Goal: Transaction & Acquisition: Purchase product/service

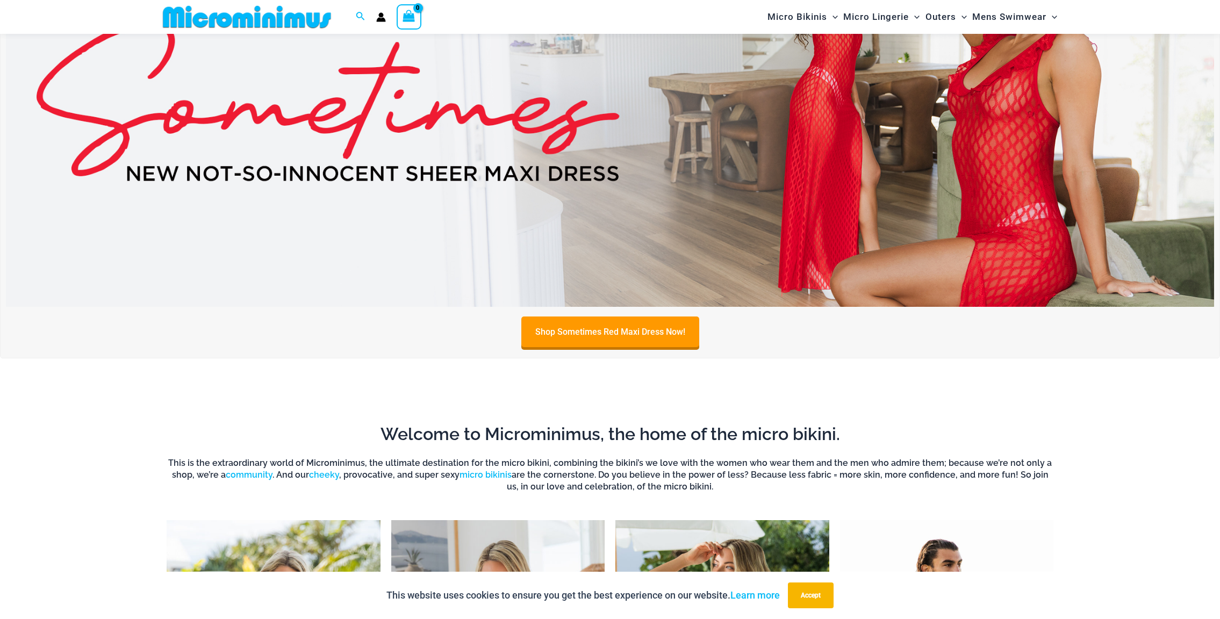
scroll to position [797, 0]
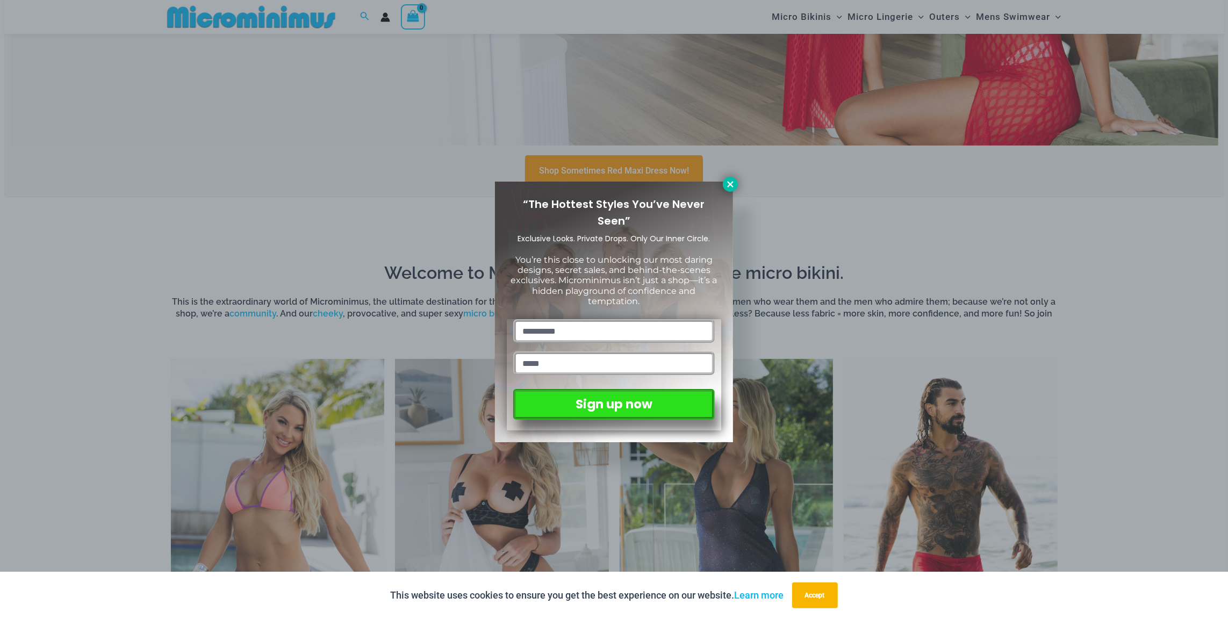
click at [729, 185] on icon at bounding box center [730, 184] width 6 height 6
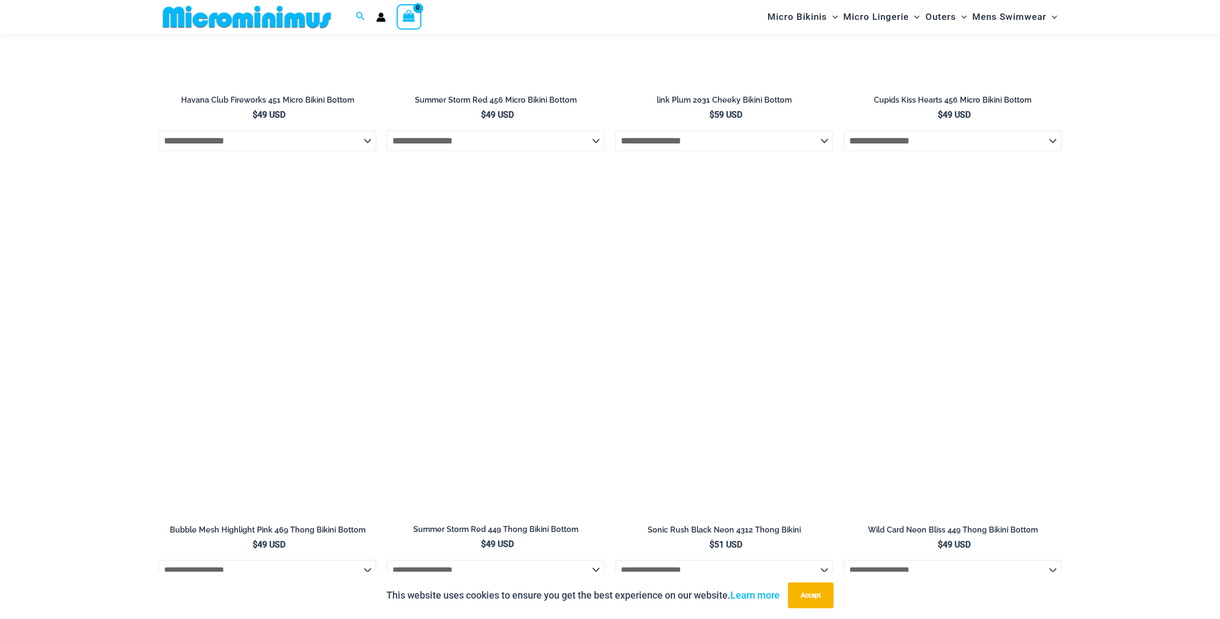
scroll to position [3269, 0]
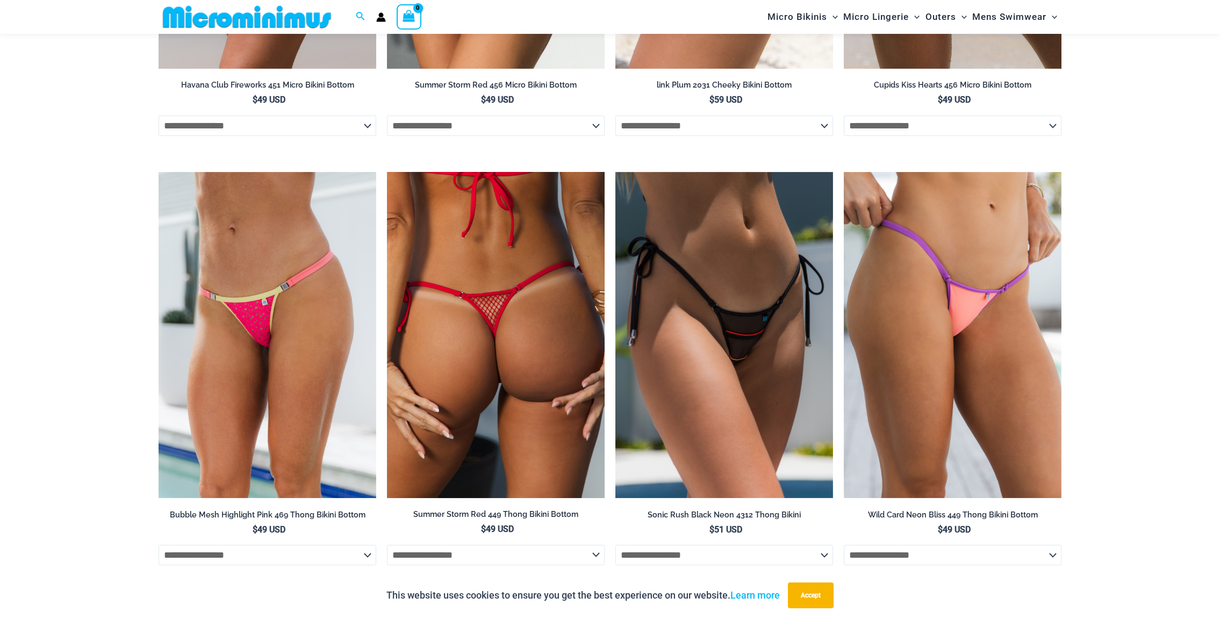
click at [472, 335] on img at bounding box center [496, 335] width 218 height 326
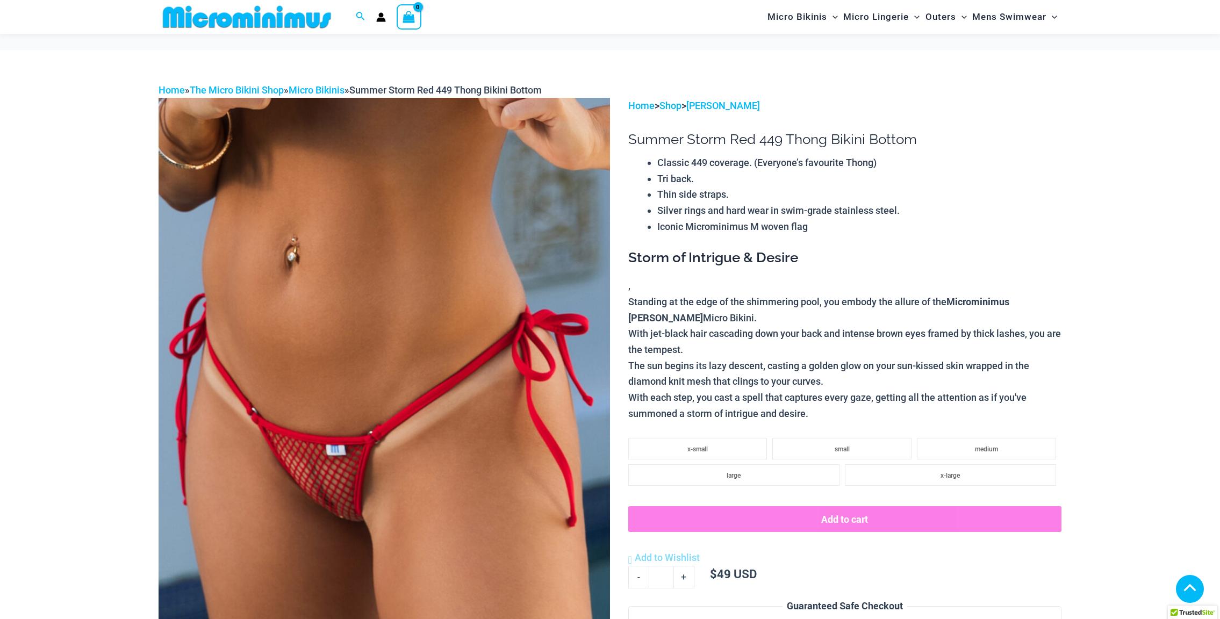
scroll to position [430, 0]
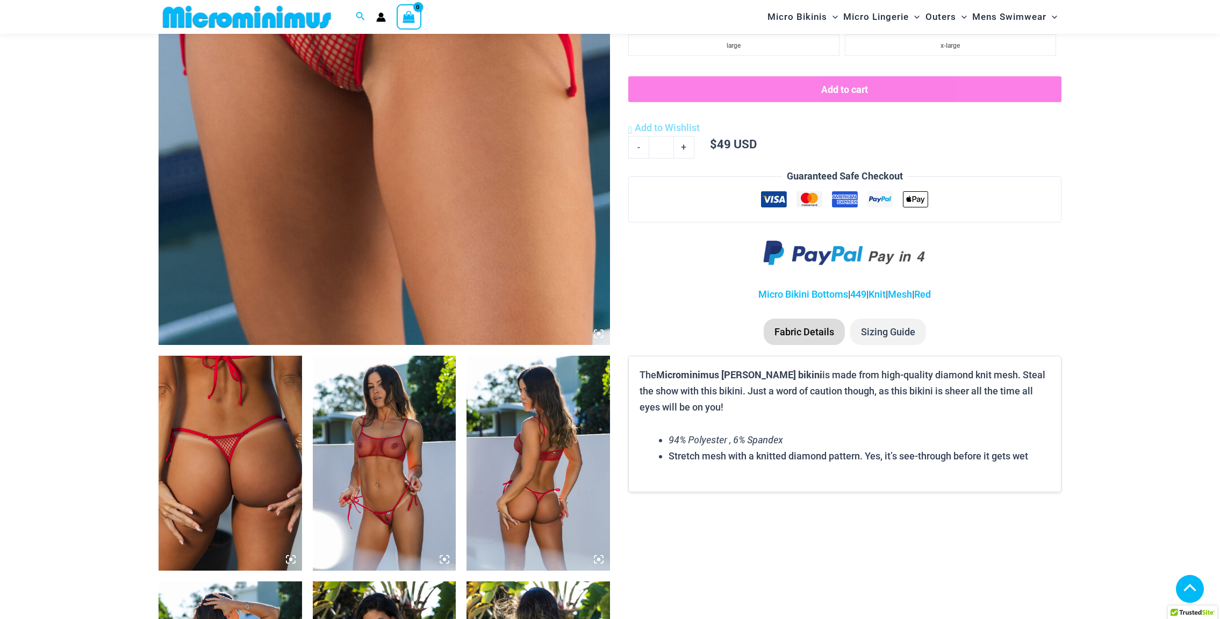
click at [231, 434] on img at bounding box center [230, 463] width 143 height 215
click at [394, 218] on img at bounding box center [384, 6] width 451 height 677
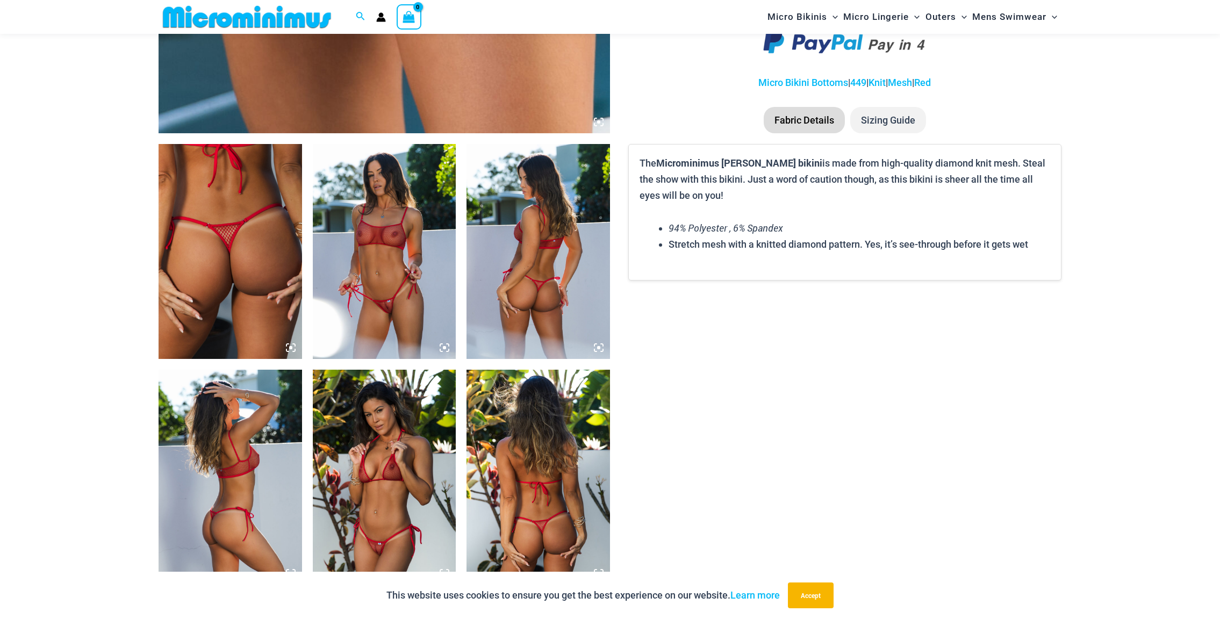
scroll to position [645, 0]
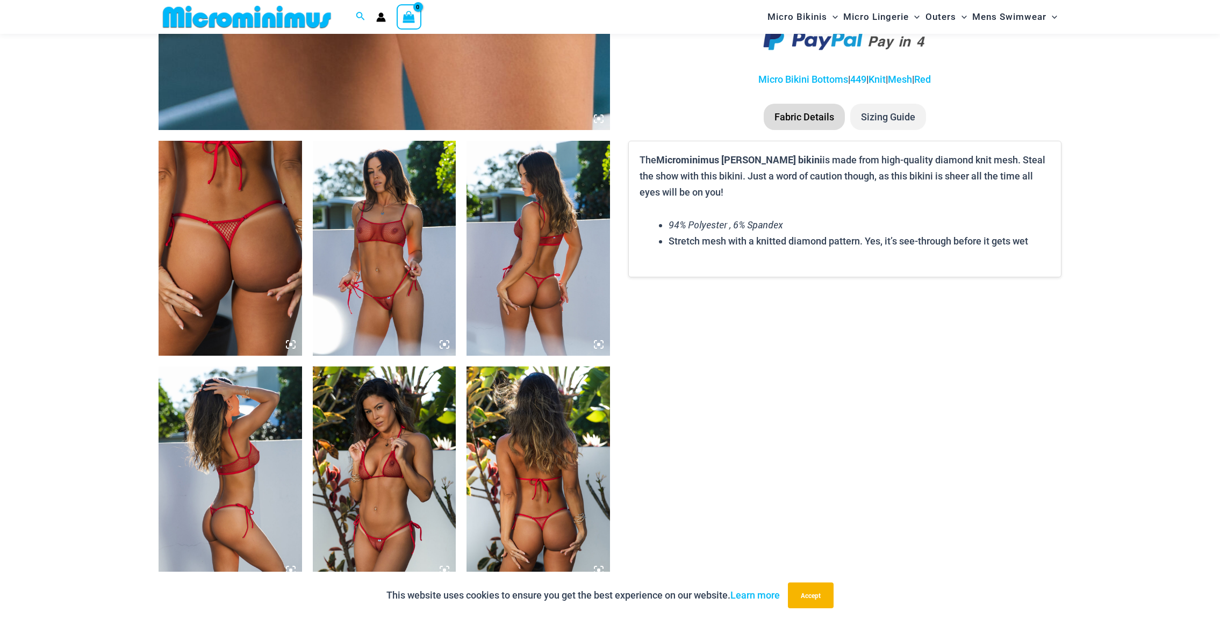
click at [442, 342] on icon at bounding box center [445, 345] width 10 height 10
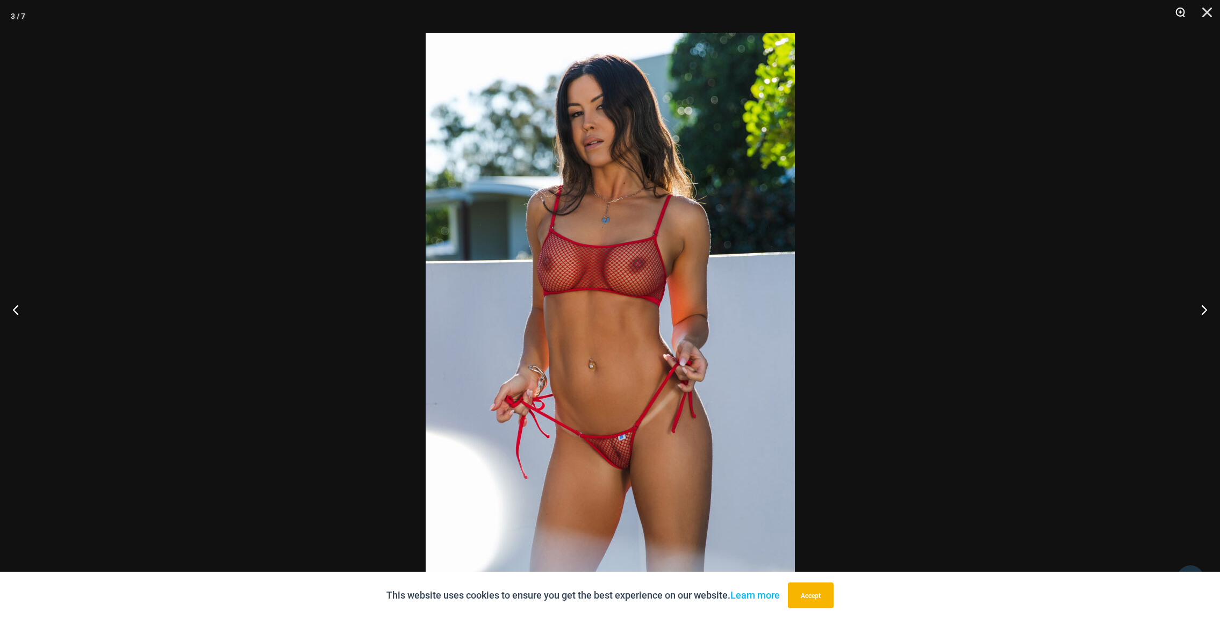
click at [1180, 13] on button "Zoom" at bounding box center [1176, 16] width 27 height 32
click at [1200, 307] on button "Next" at bounding box center [1199, 310] width 40 height 54
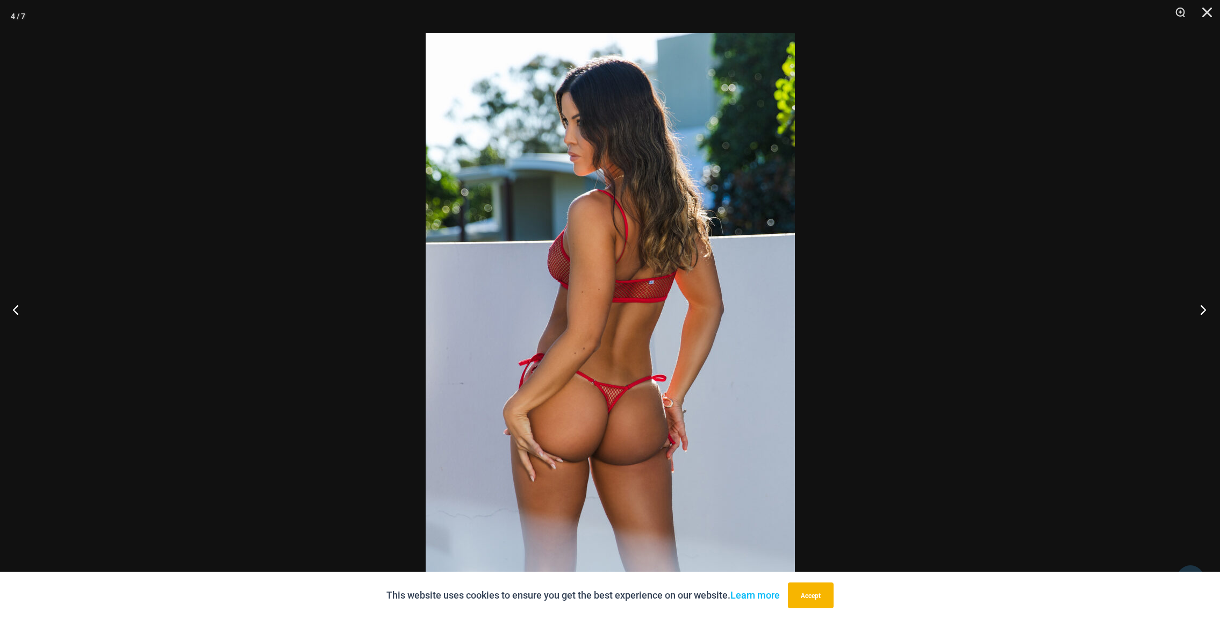
click at [1204, 307] on button "Next" at bounding box center [1199, 310] width 40 height 54
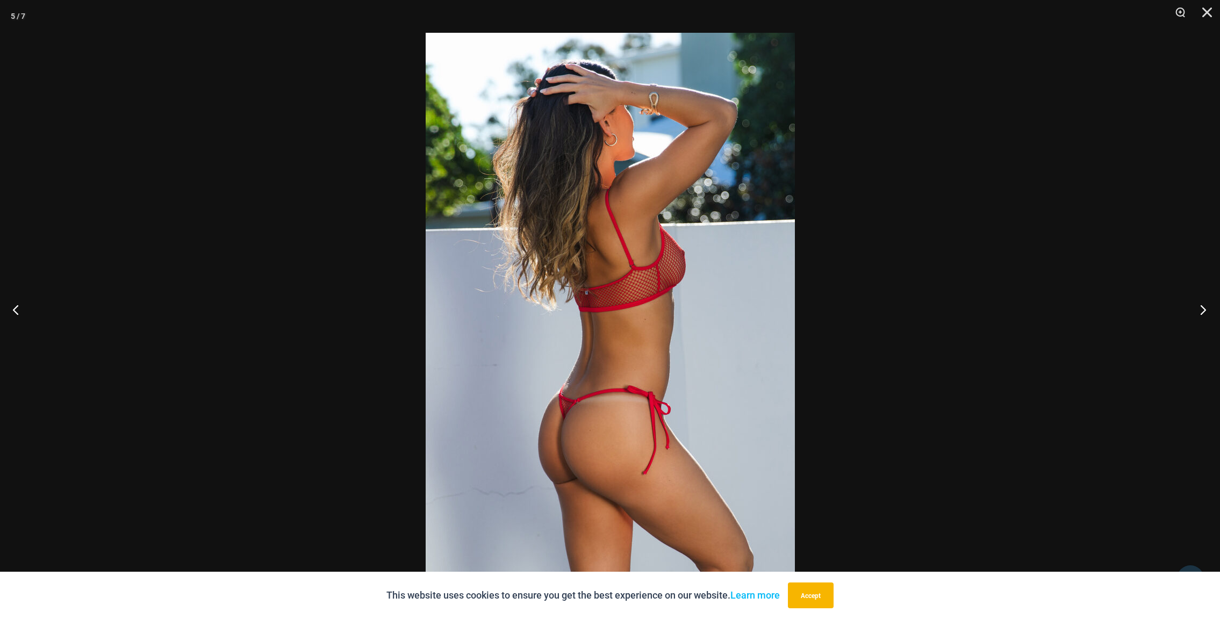
click at [1204, 307] on button "Next" at bounding box center [1199, 310] width 40 height 54
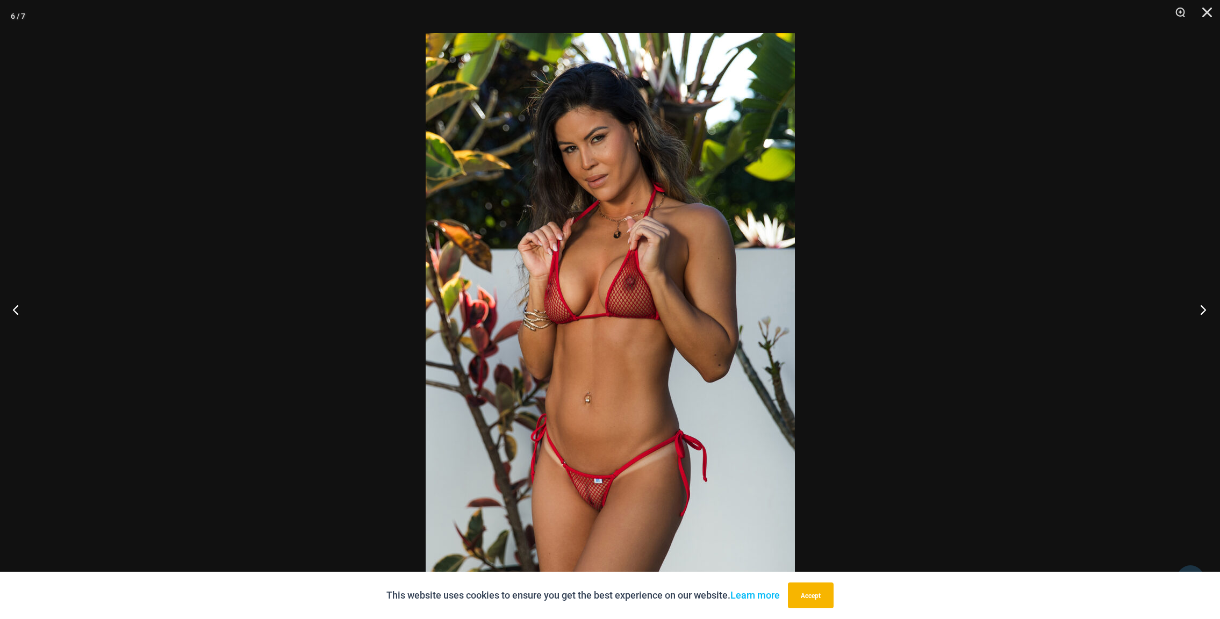
click at [1204, 307] on button "Next" at bounding box center [1199, 310] width 40 height 54
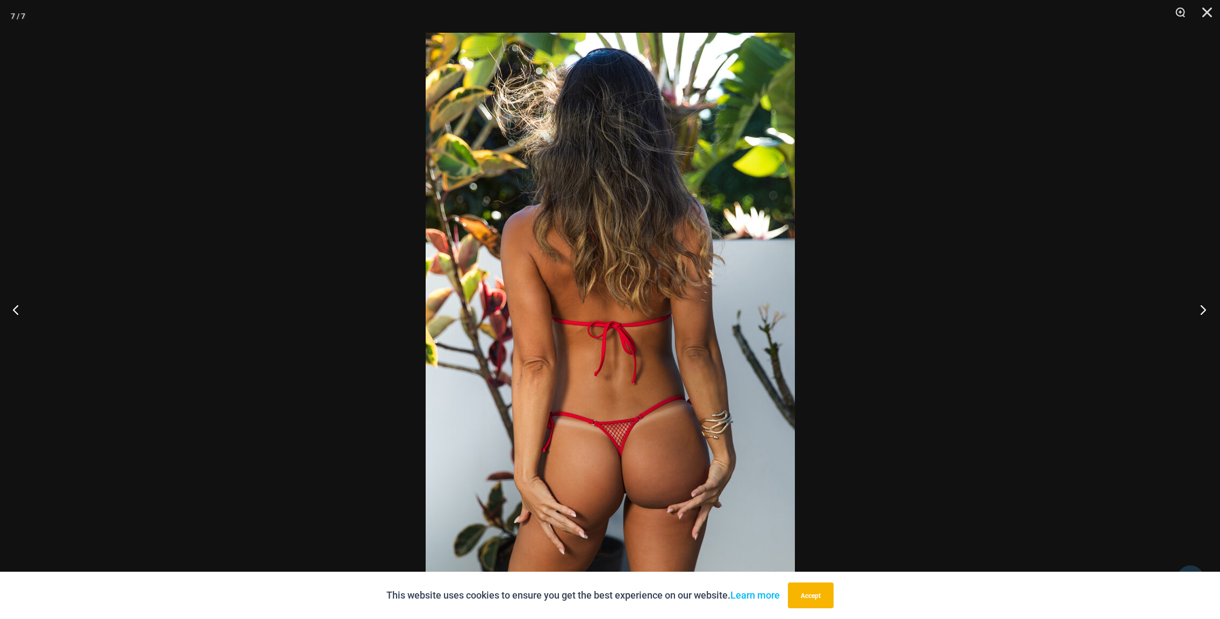
click at [1204, 307] on button "Next" at bounding box center [1199, 310] width 40 height 54
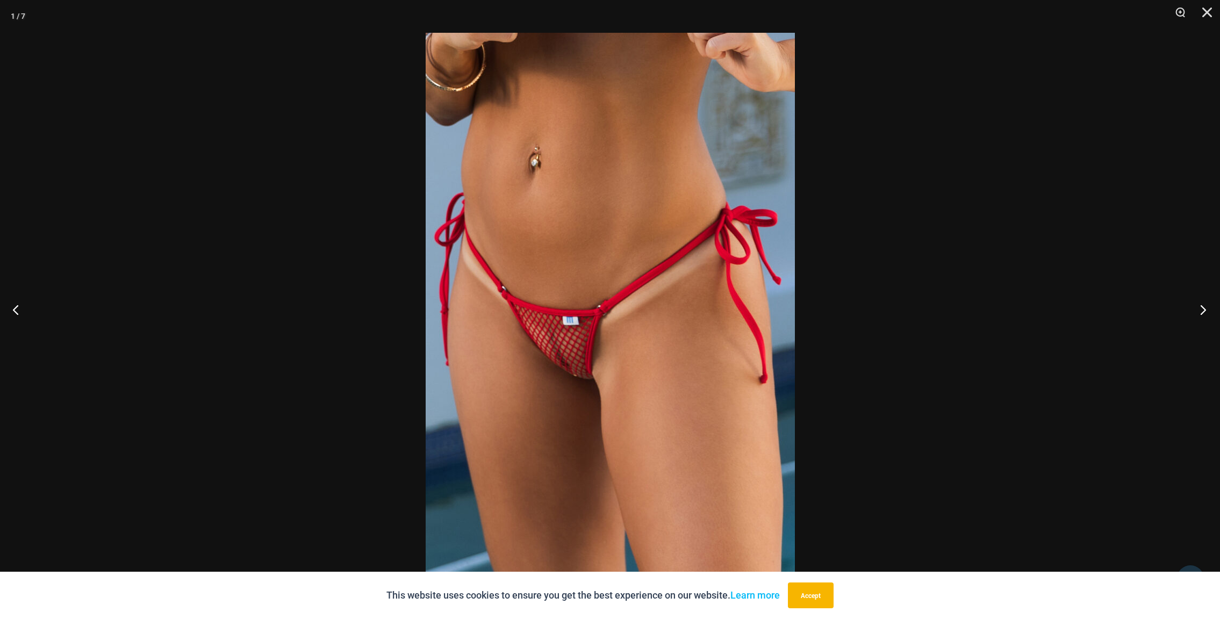
click at [1204, 307] on button "Next" at bounding box center [1199, 310] width 40 height 54
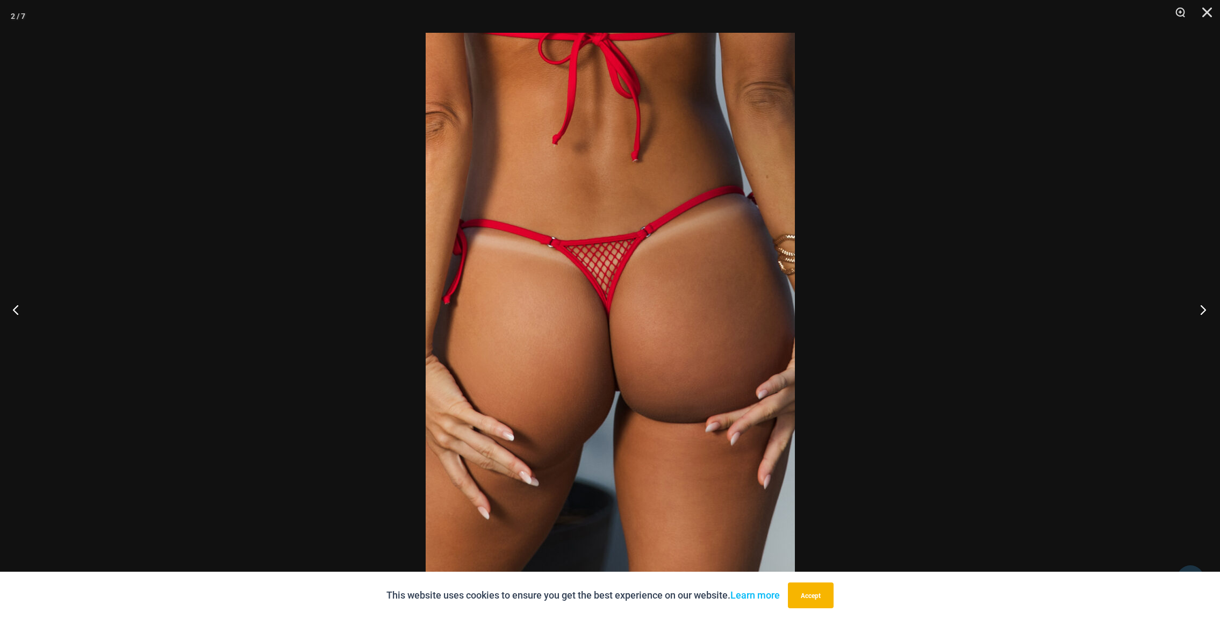
click at [1204, 307] on button "Next" at bounding box center [1199, 310] width 40 height 54
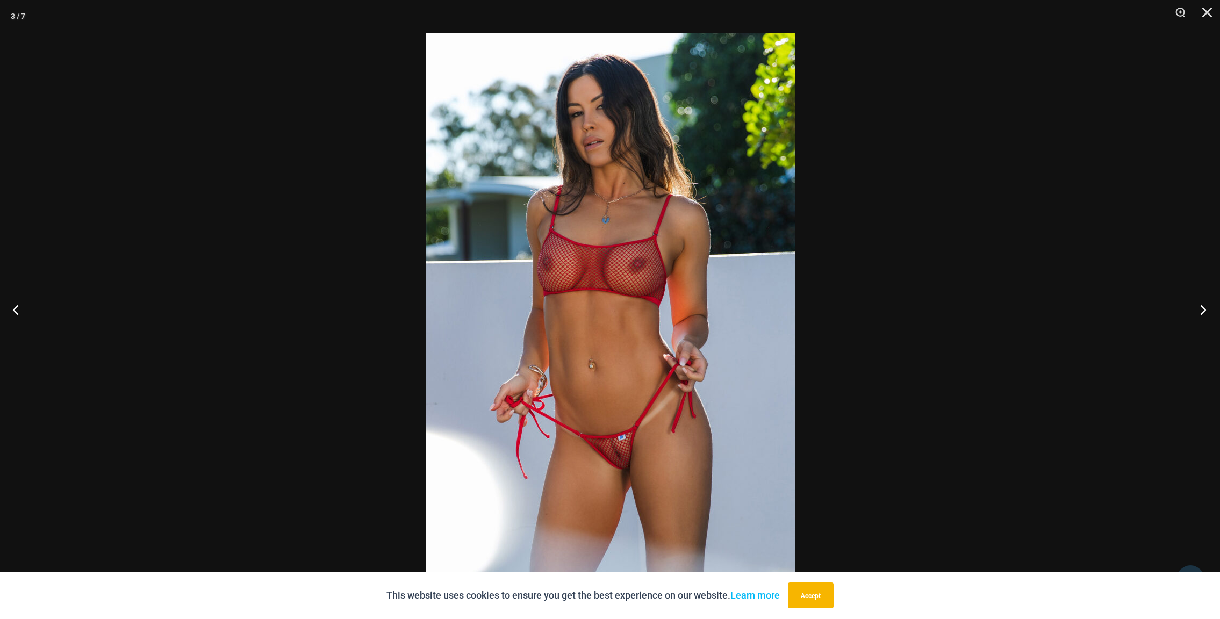
click at [1204, 307] on button "Next" at bounding box center [1199, 310] width 40 height 54
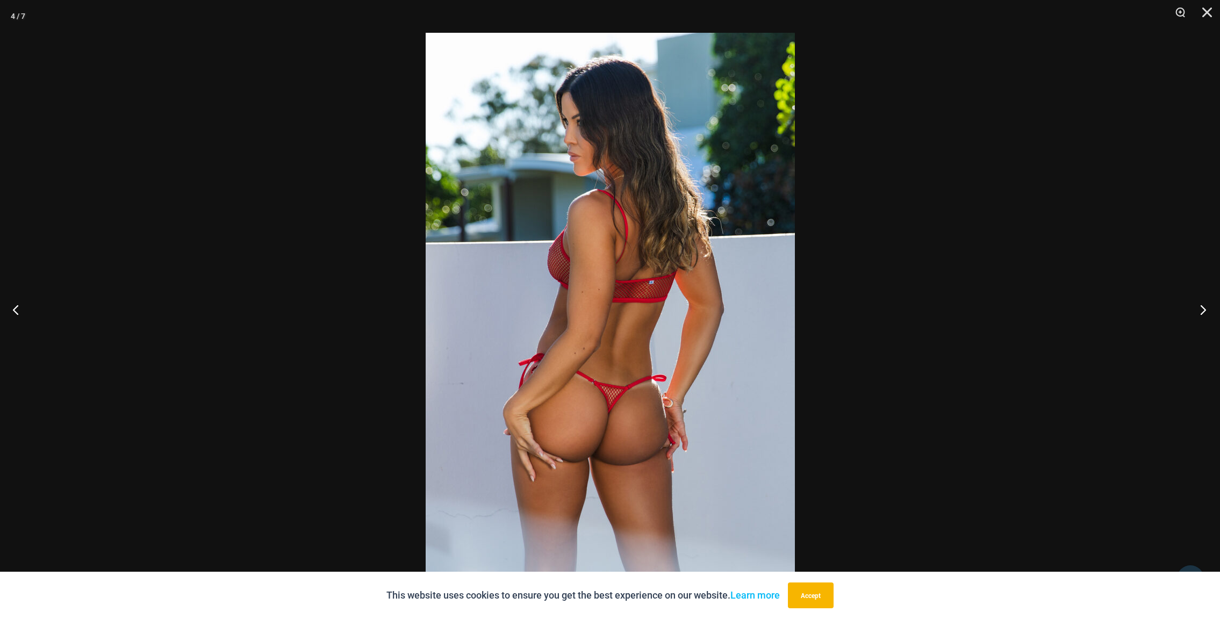
click at [1204, 307] on button "Next" at bounding box center [1199, 310] width 40 height 54
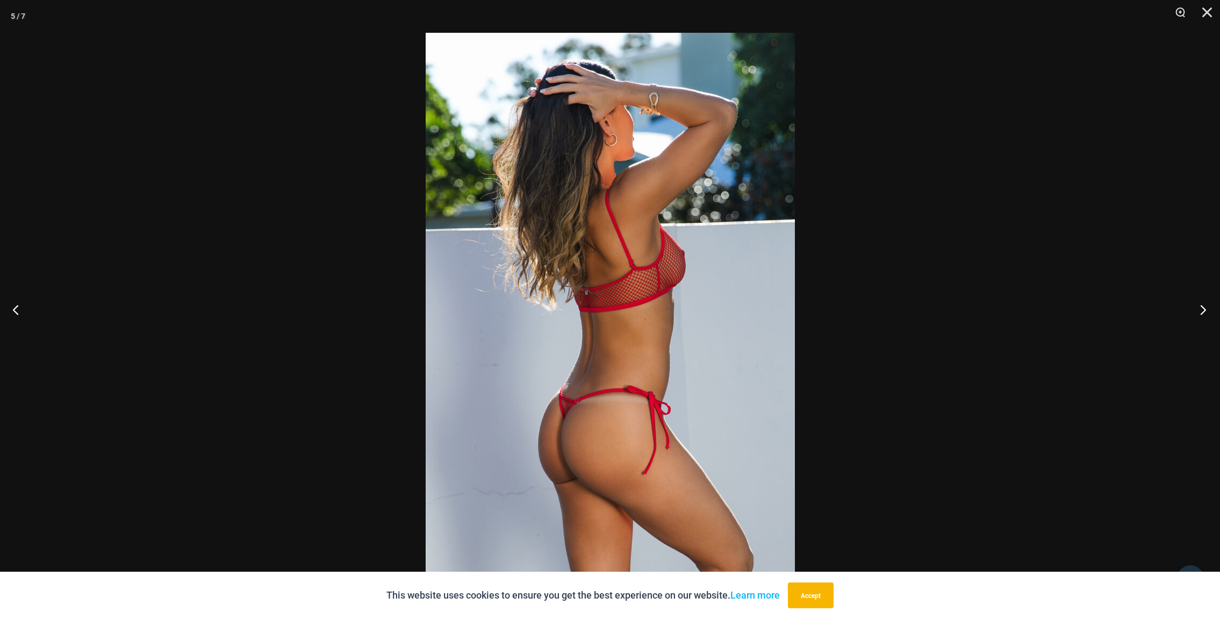
click at [1204, 307] on button "Next" at bounding box center [1199, 310] width 40 height 54
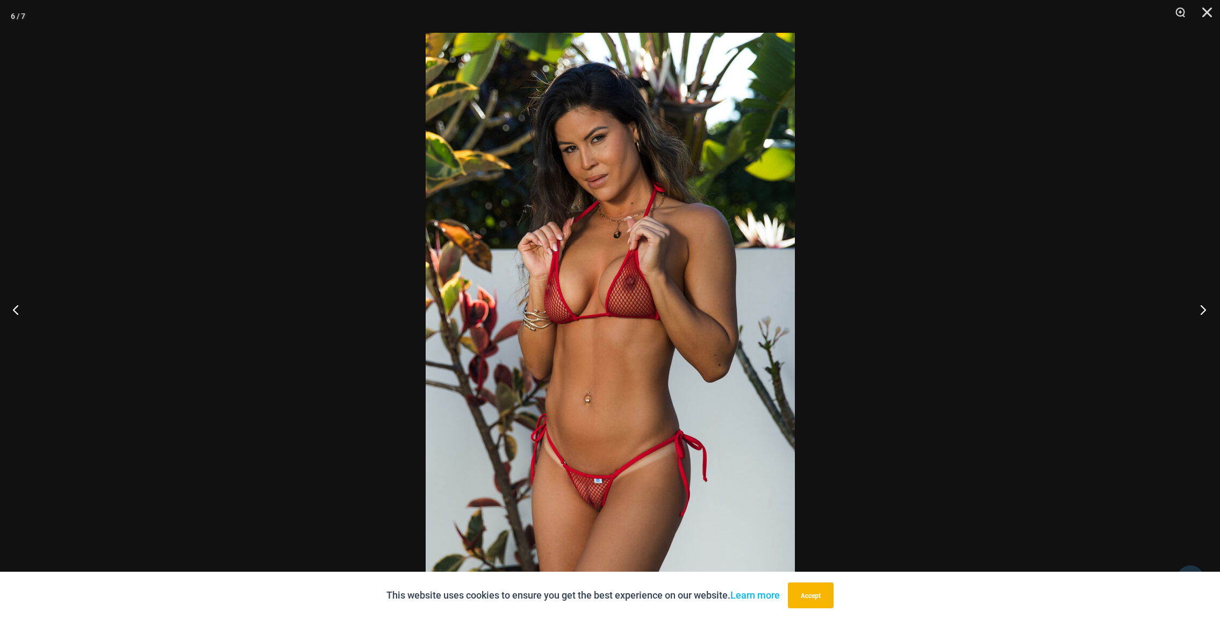
click at [1204, 307] on button "Next" at bounding box center [1199, 310] width 40 height 54
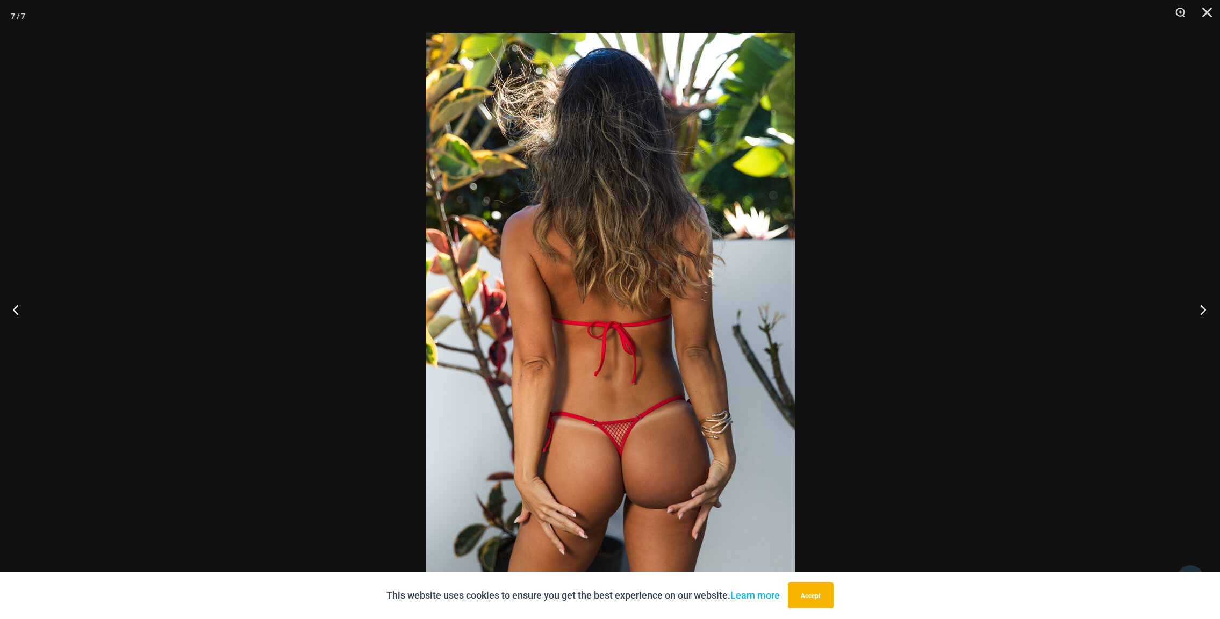
click at [1204, 307] on button "Next" at bounding box center [1199, 310] width 40 height 54
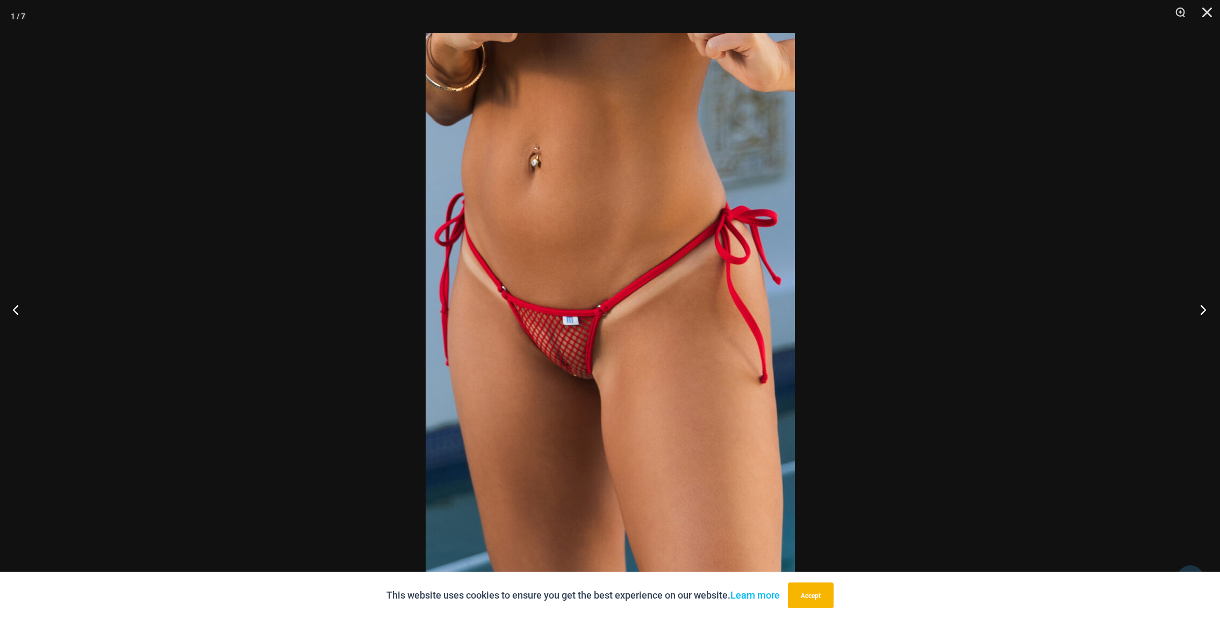
click at [1204, 307] on button "Next" at bounding box center [1199, 310] width 40 height 54
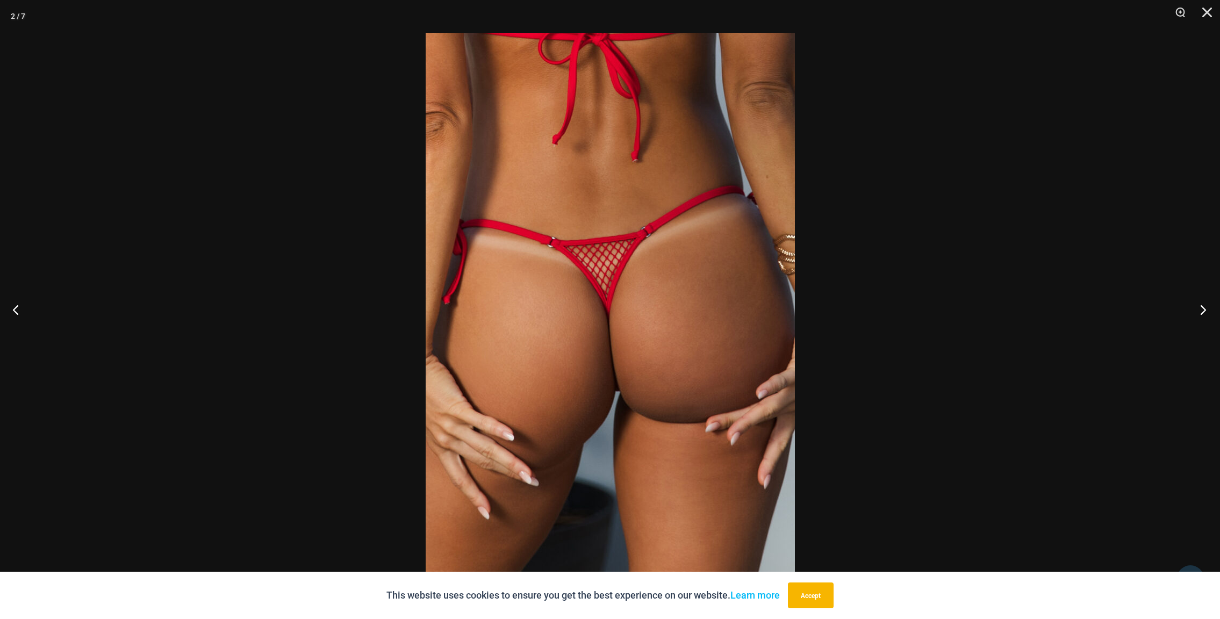
click at [1204, 307] on button "Next" at bounding box center [1199, 310] width 40 height 54
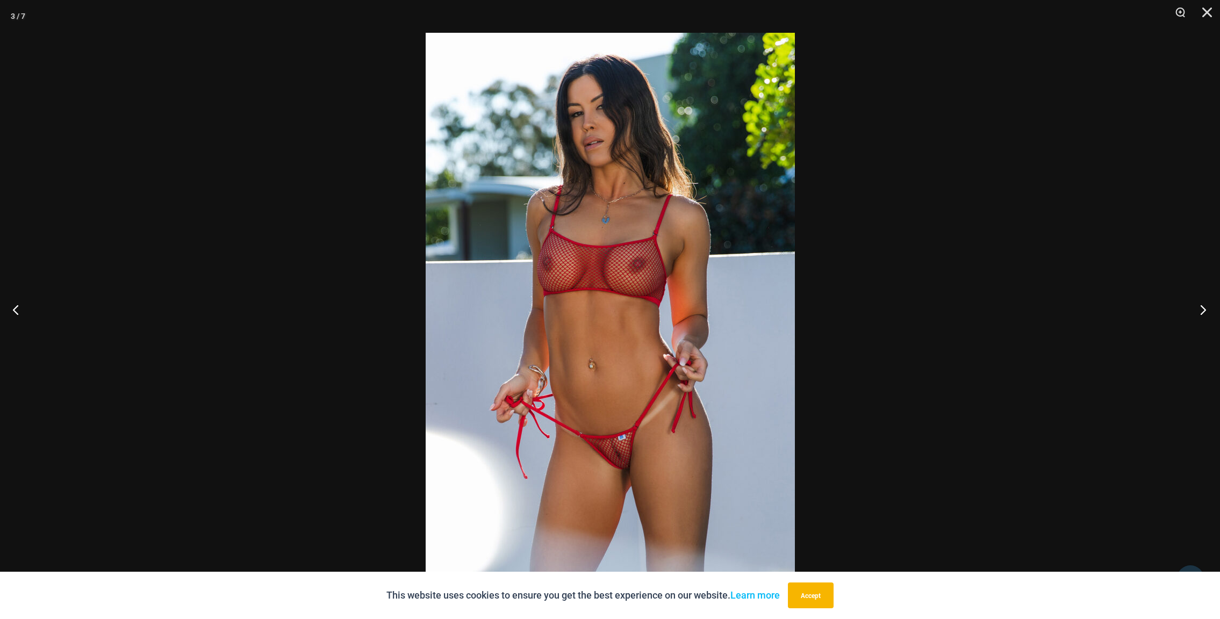
click at [1204, 307] on button "Next" at bounding box center [1199, 310] width 40 height 54
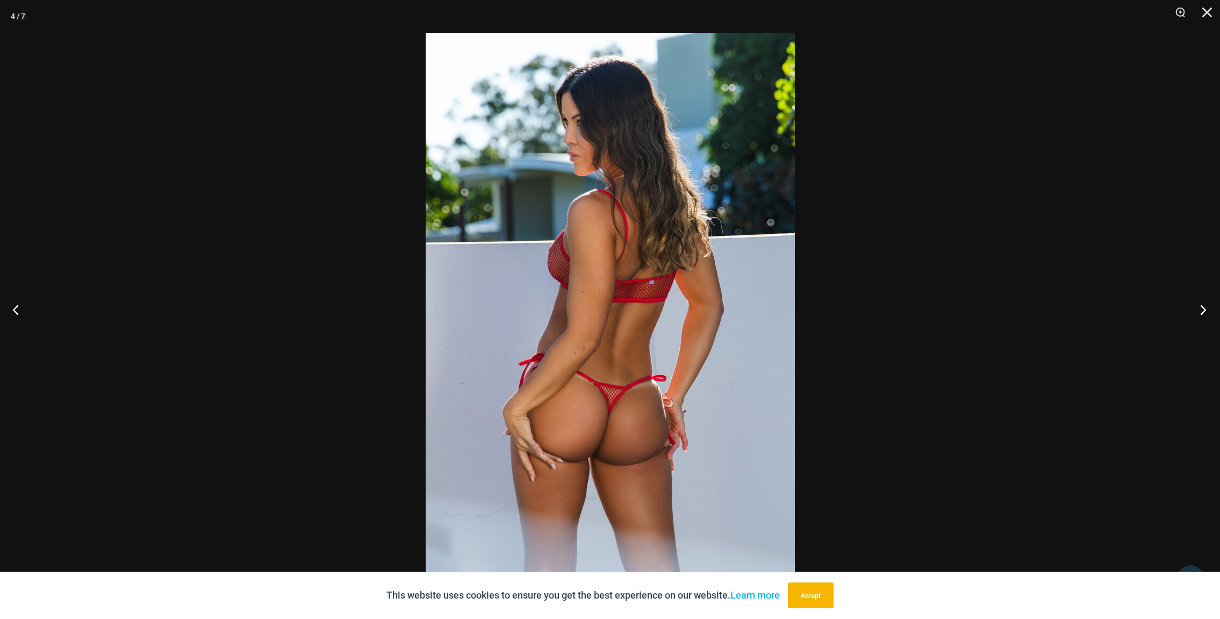
click at [1204, 307] on button "Next" at bounding box center [1199, 310] width 40 height 54
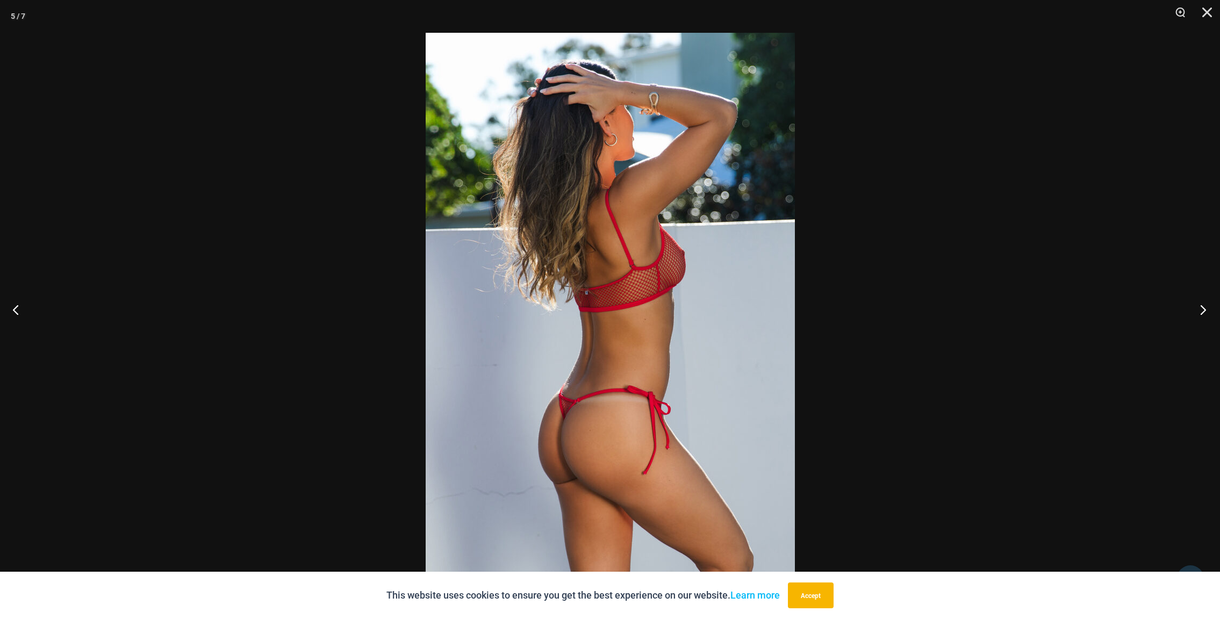
click at [1204, 307] on button "Next" at bounding box center [1199, 310] width 40 height 54
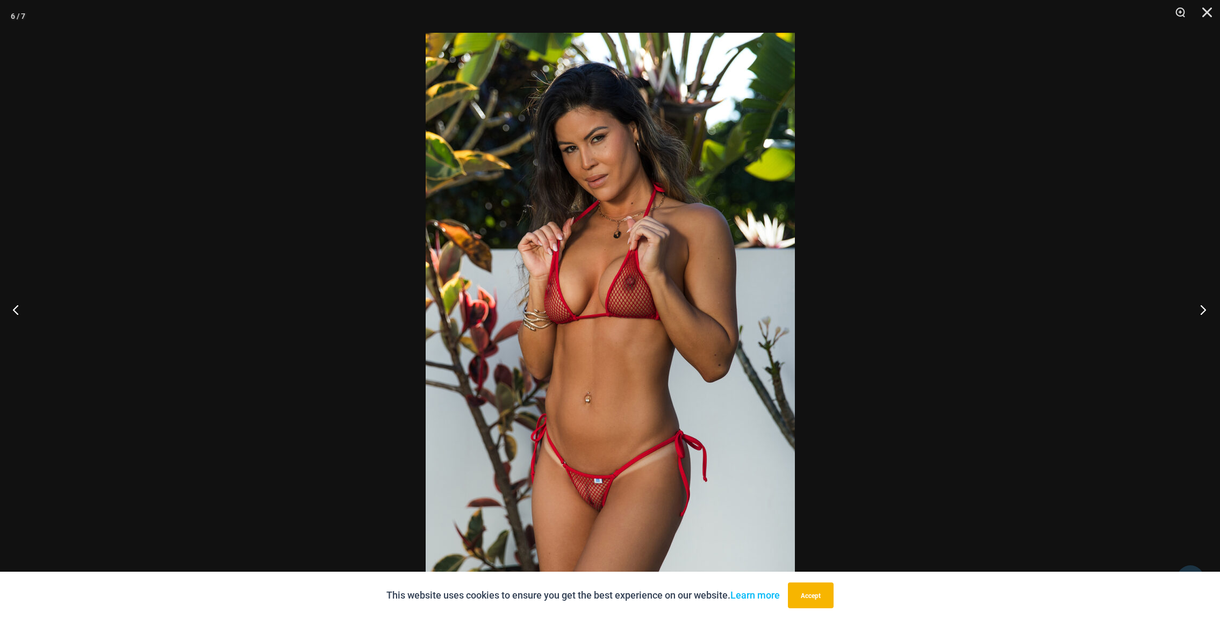
click at [1204, 307] on button "Next" at bounding box center [1199, 310] width 40 height 54
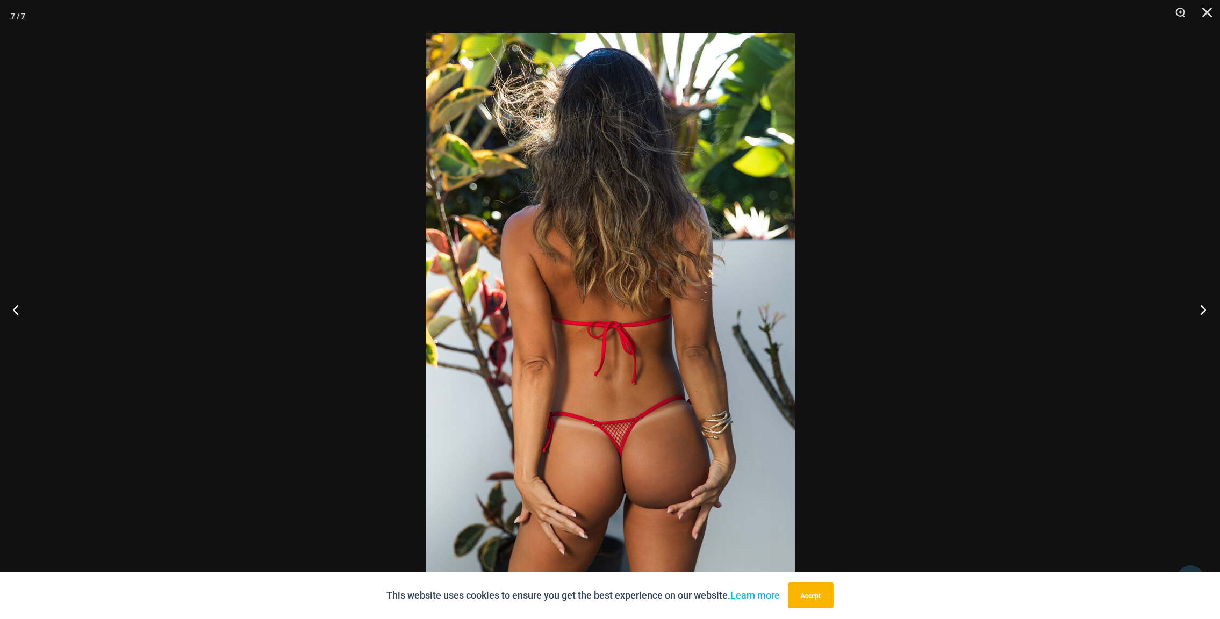
click at [1204, 307] on button "Next" at bounding box center [1199, 310] width 40 height 54
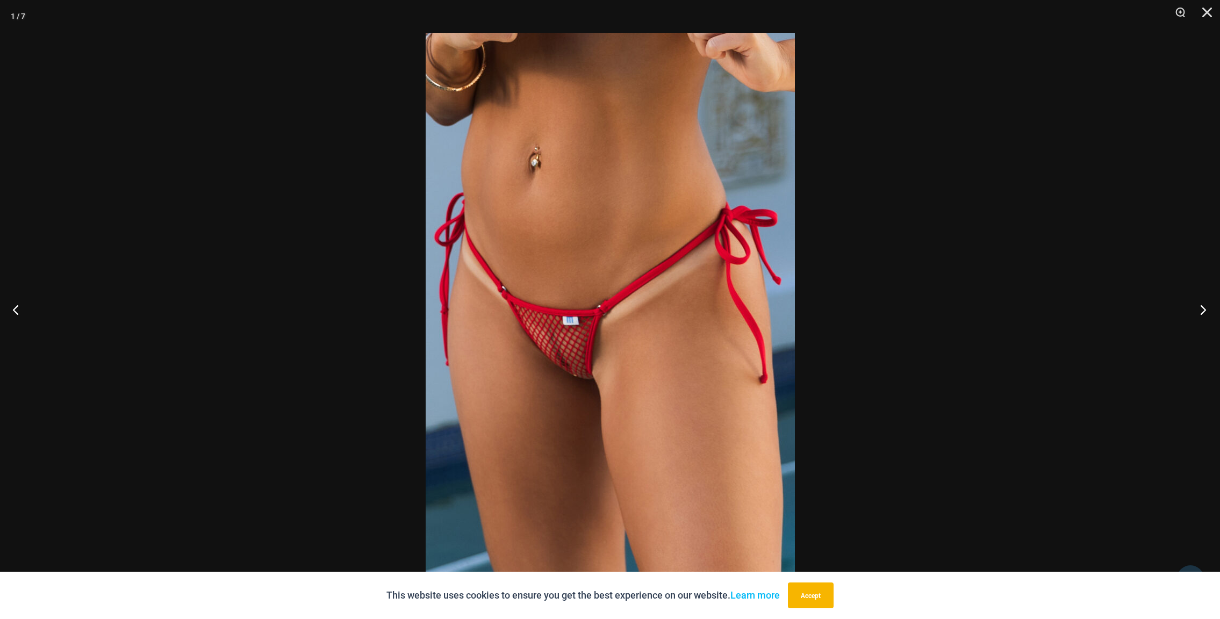
click at [1204, 307] on button "Next" at bounding box center [1199, 310] width 40 height 54
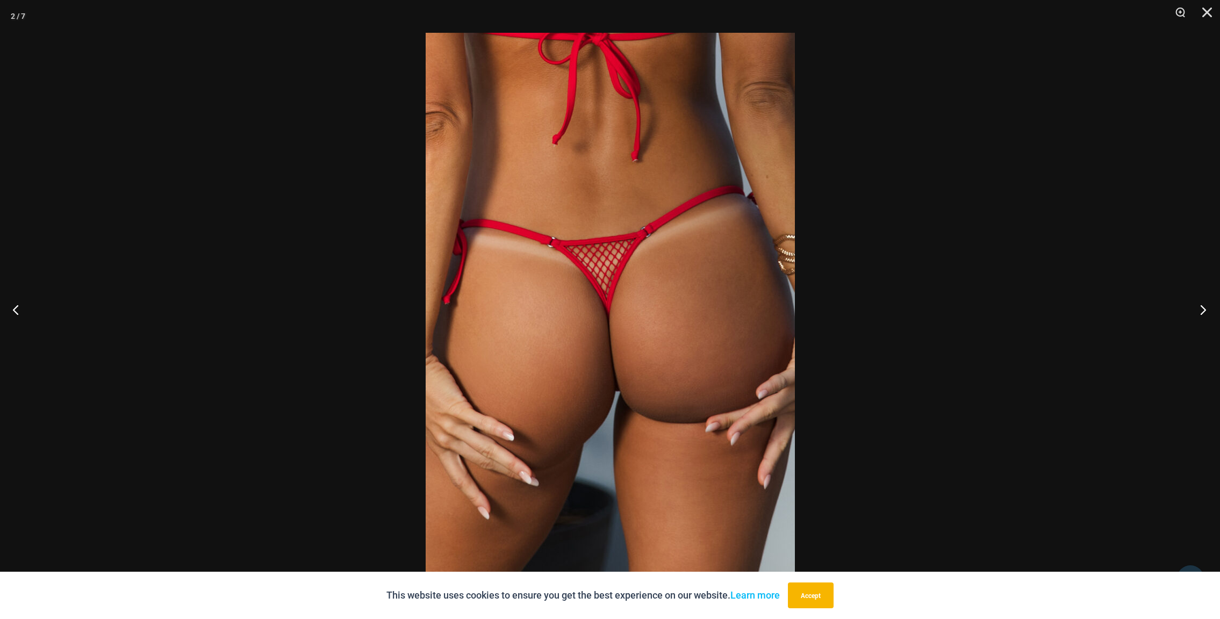
click at [1204, 307] on button "Next" at bounding box center [1199, 310] width 40 height 54
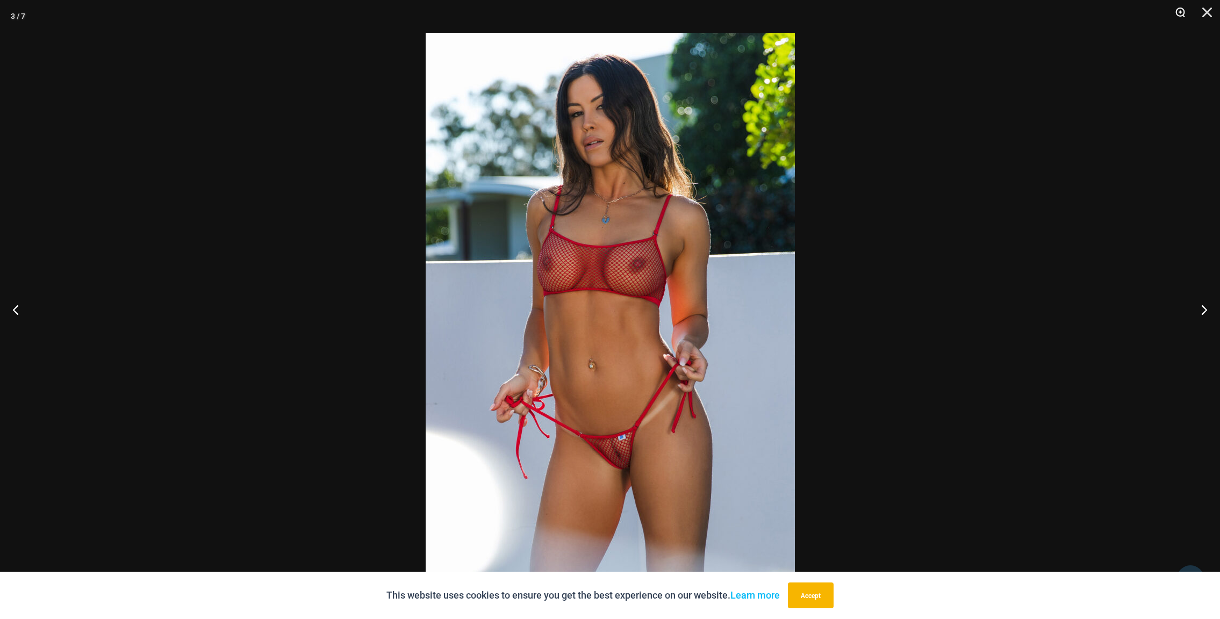
click at [1177, 11] on button "Zoom" at bounding box center [1176, 16] width 27 height 32
click at [1200, 309] on button "Next" at bounding box center [1199, 310] width 40 height 54
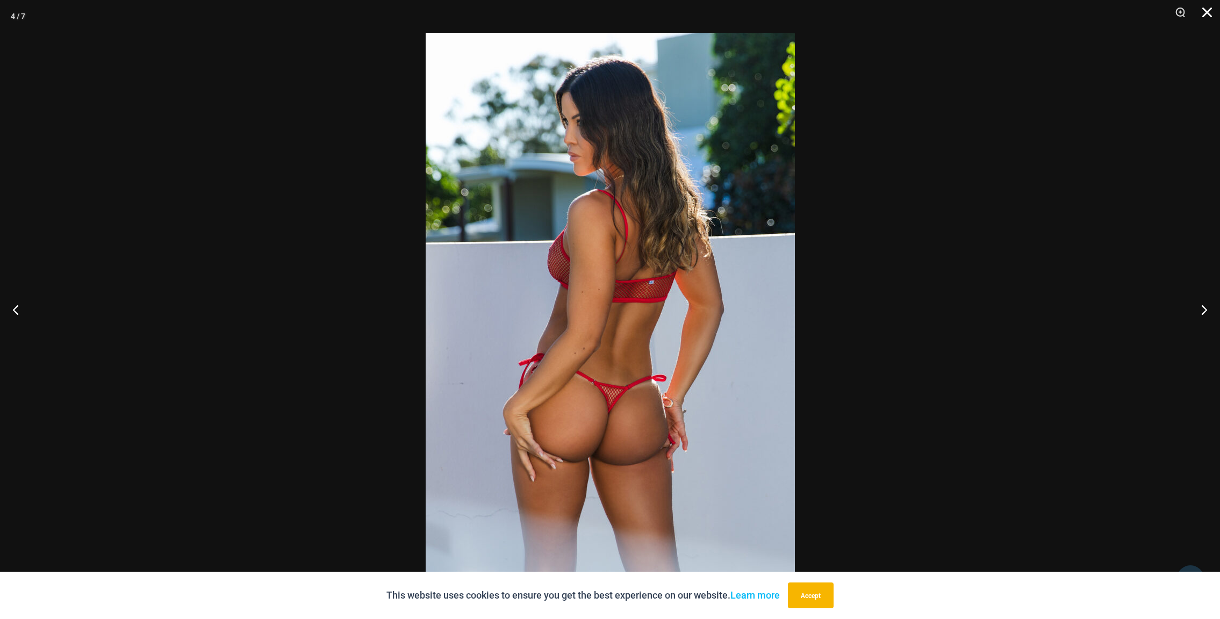
click at [1207, 11] on button "Close" at bounding box center [1203, 16] width 27 height 32
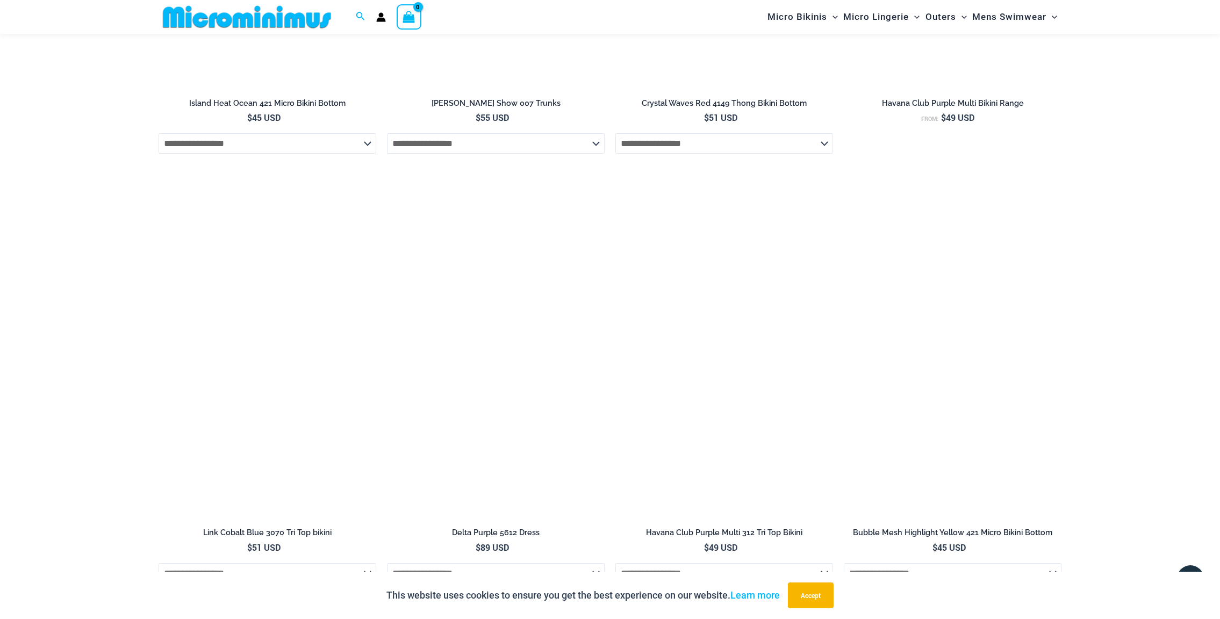
scroll to position [1988, 0]
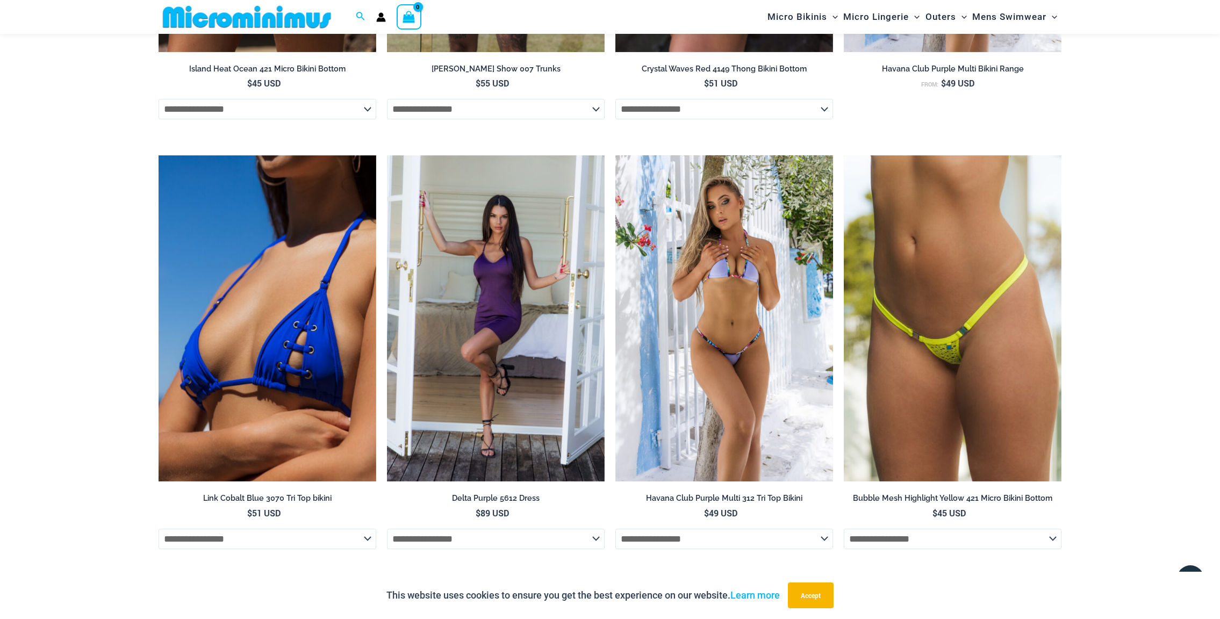
click at [736, 308] on img at bounding box center [724, 318] width 218 height 327
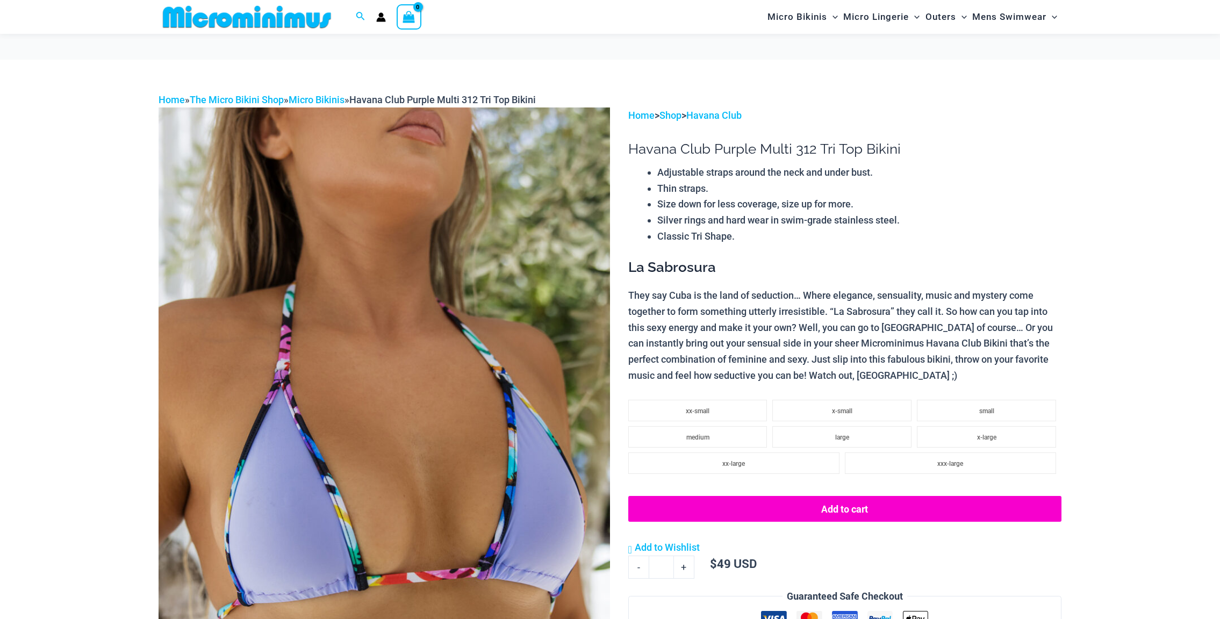
scroll to position [63, 0]
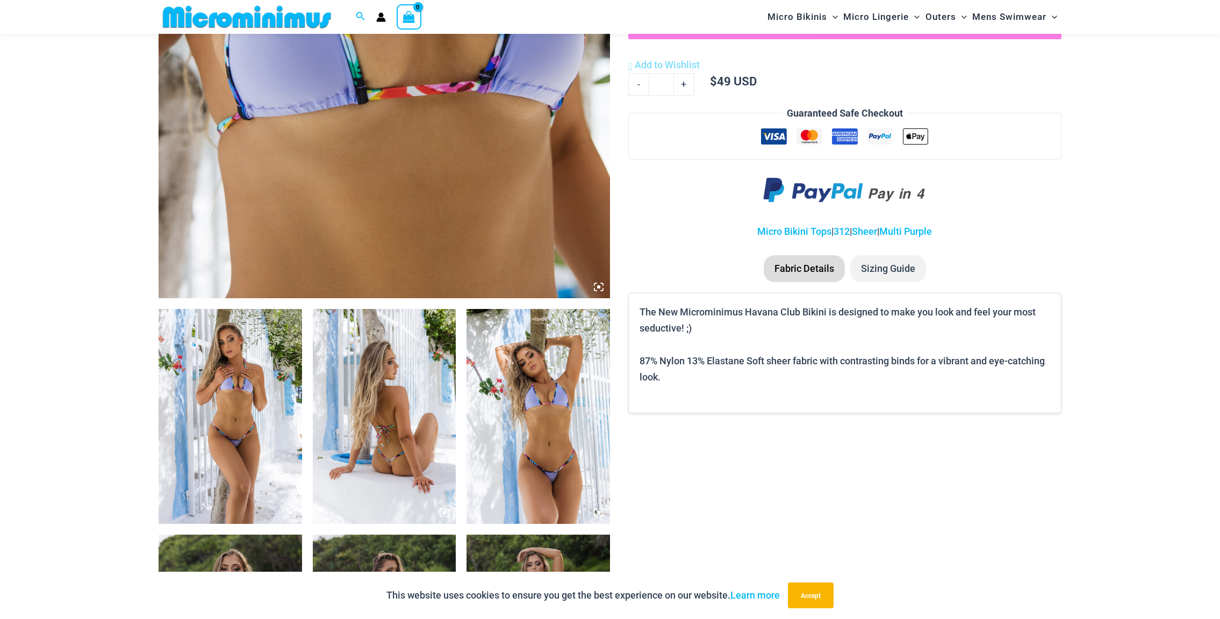
click at [289, 516] on icon at bounding box center [287, 515] width 2 height 2
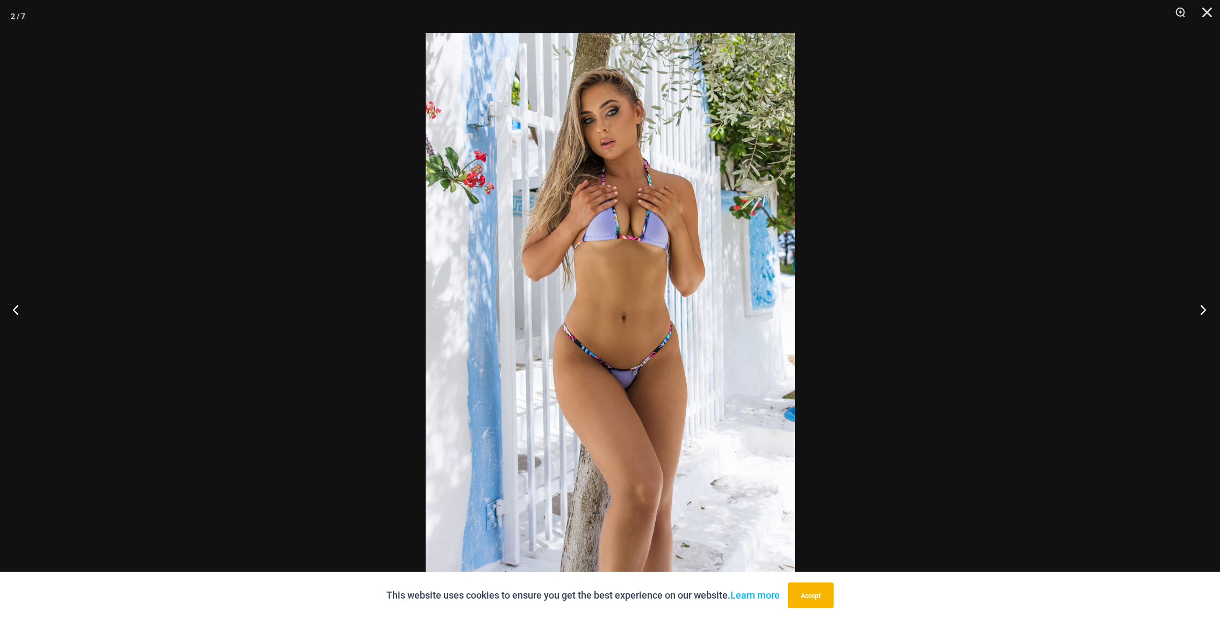
click at [1200, 307] on button "Next" at bounding box center [1199, 310] width 40 height 54
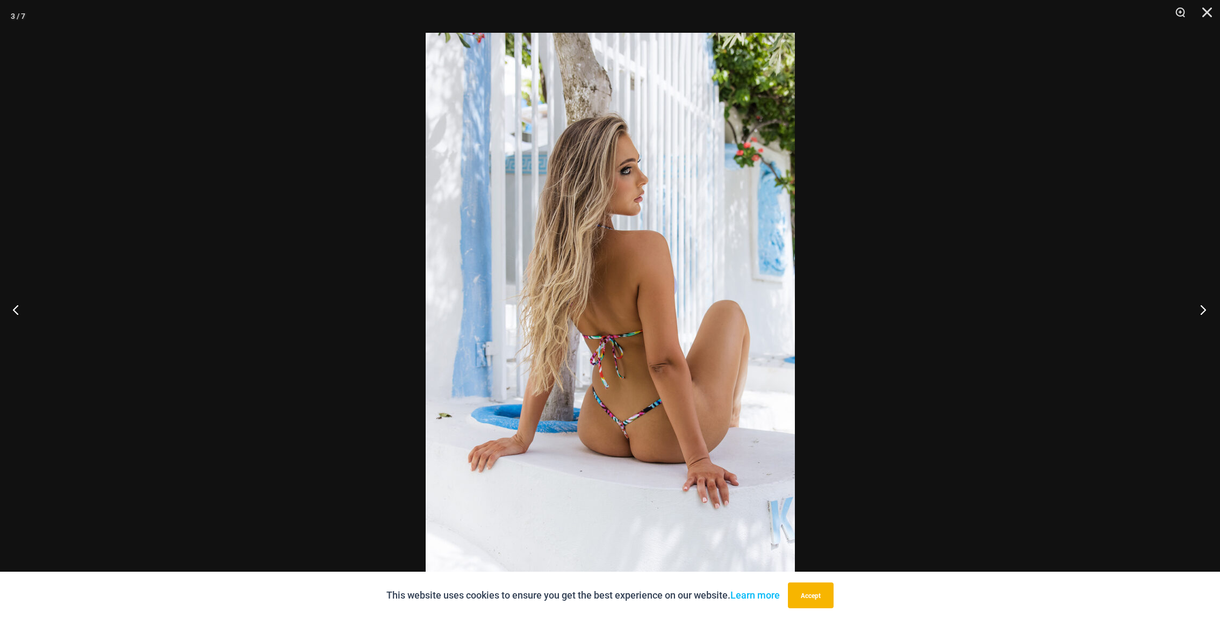
click at [1200, 307] on button "Next" at bounding box center [1199, 310] width 40 height 54
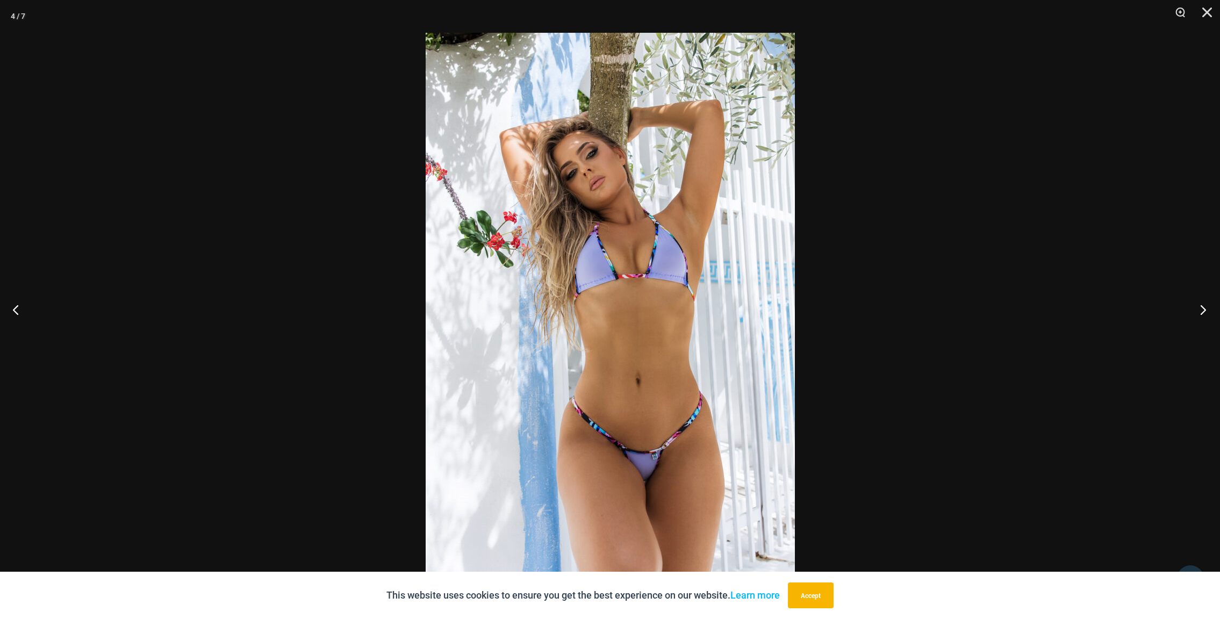
click at [1200, 307] on button "Next" at bounding box center [1199, 310] width 40 height 54
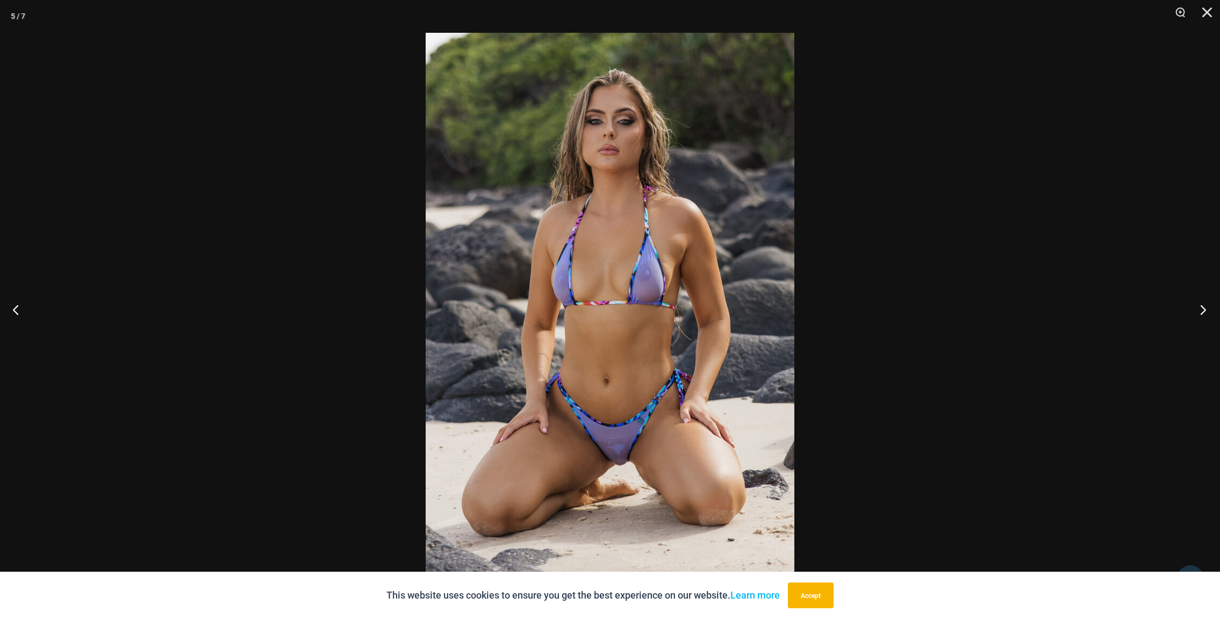
click at [1200, 307] on button "Next" at bounding box center [1199, 310] width 40 height 54
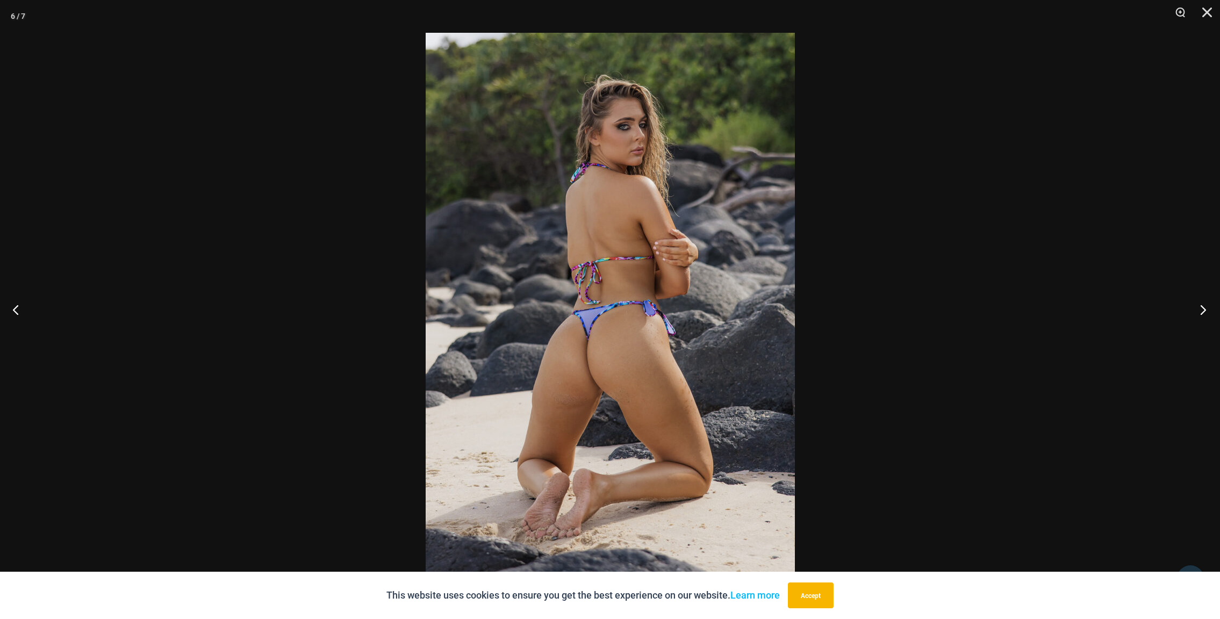
click at [1200, 307] on button "Next" at bounding box center [1199, 310] width 40 height 54
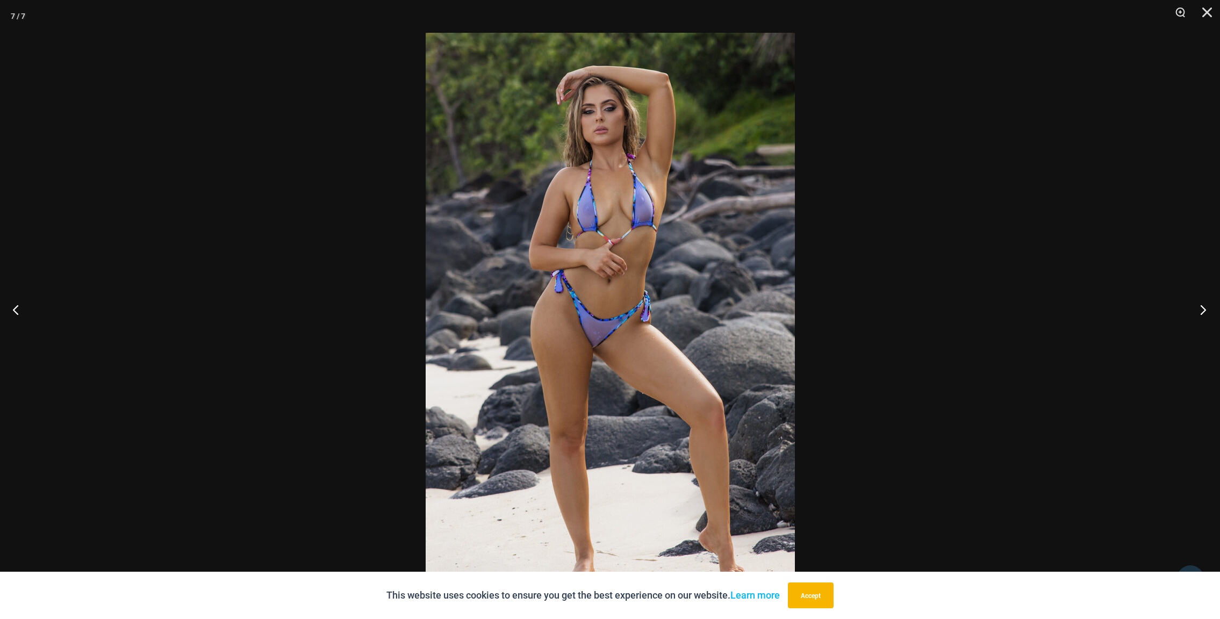
click at [1200, 307] on button "Next" at bounding box center [1199, 310] width 40 height 54
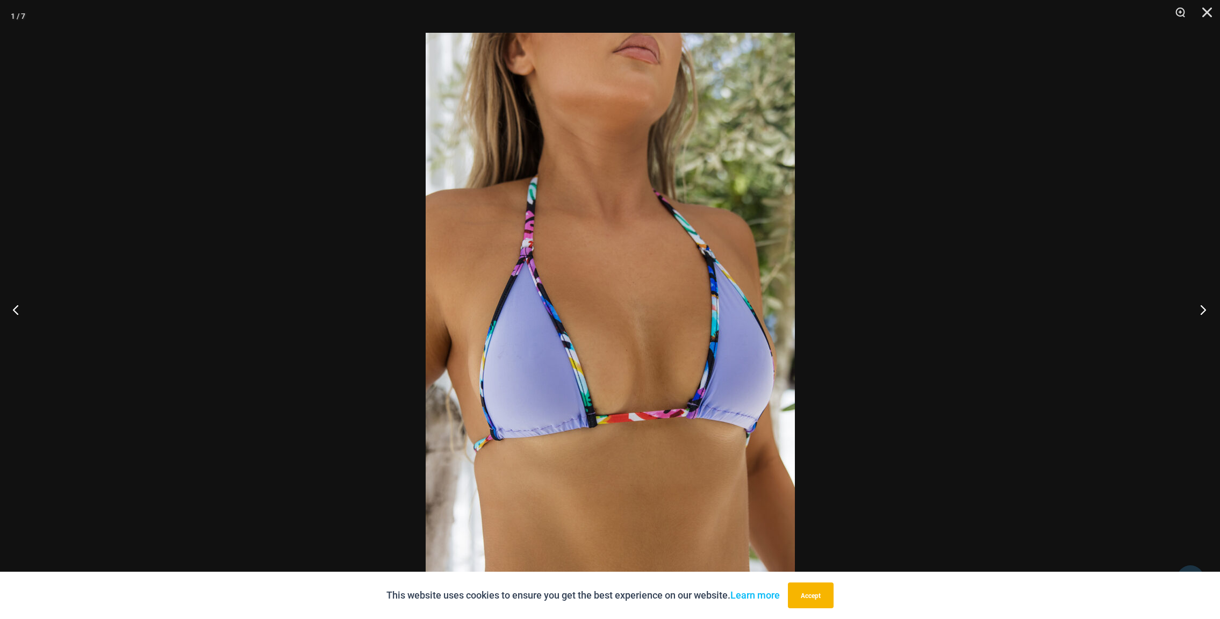
click at [1200, 307] on button "Next" at bounding box center [1199, 310] width 40 height 54
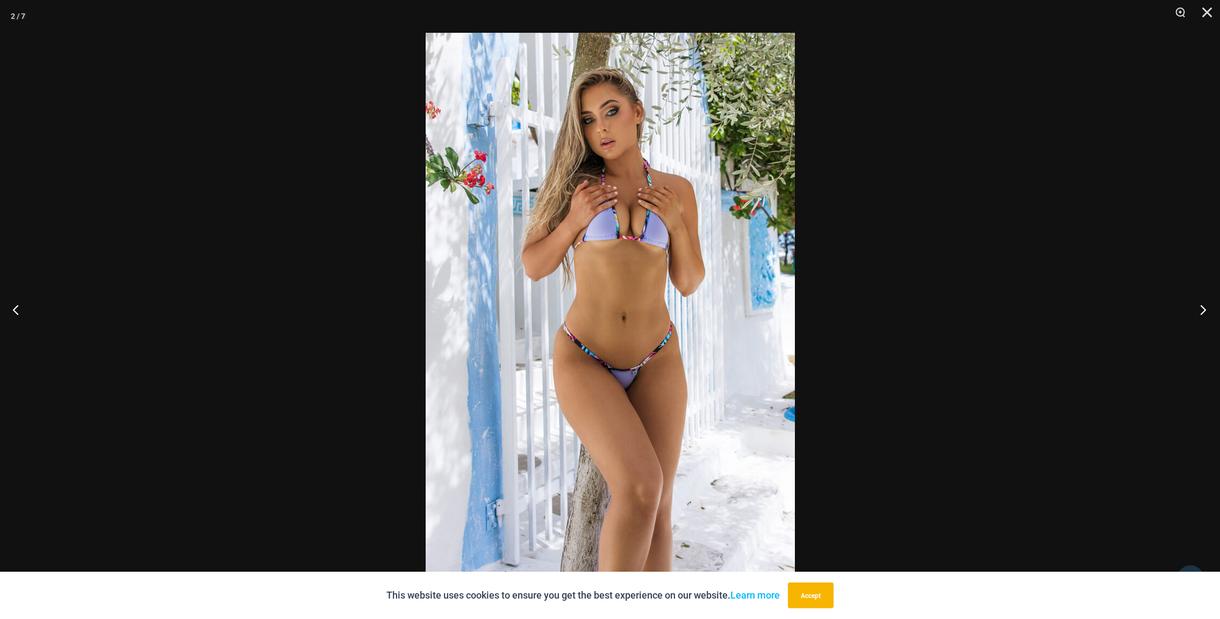
click at [1200, 307] on button "Next" at bounding box center [1199, 310] width 40 height 54
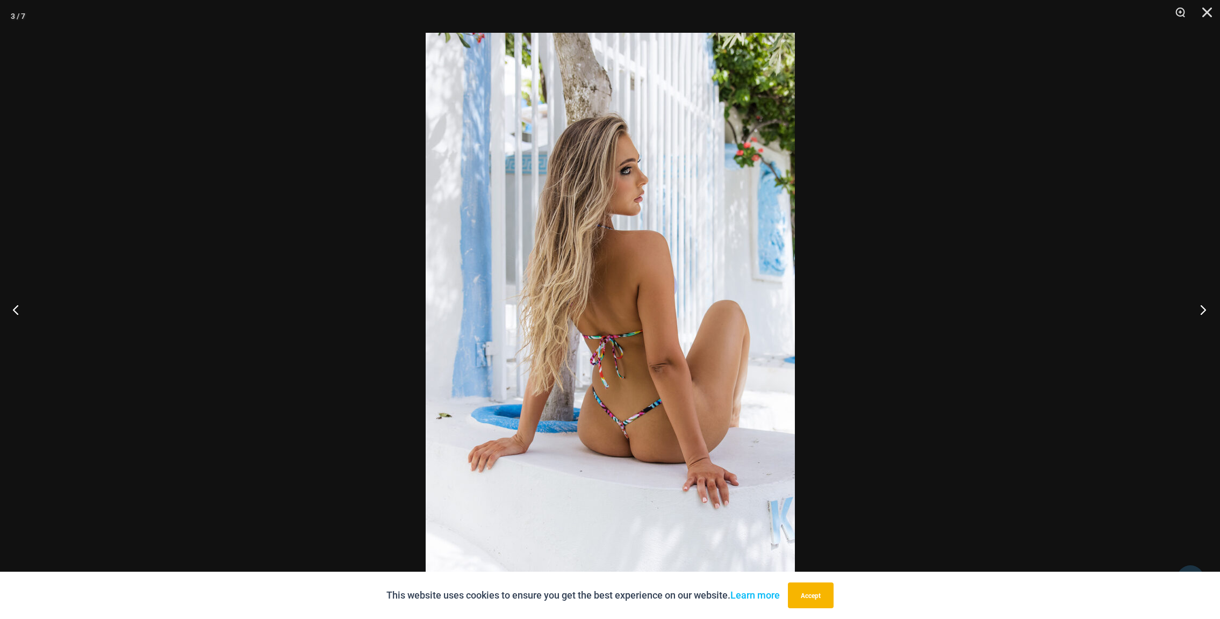
click at [1200, 307] on button "Next" at bounding box center [1199, 310] width 40 height 54
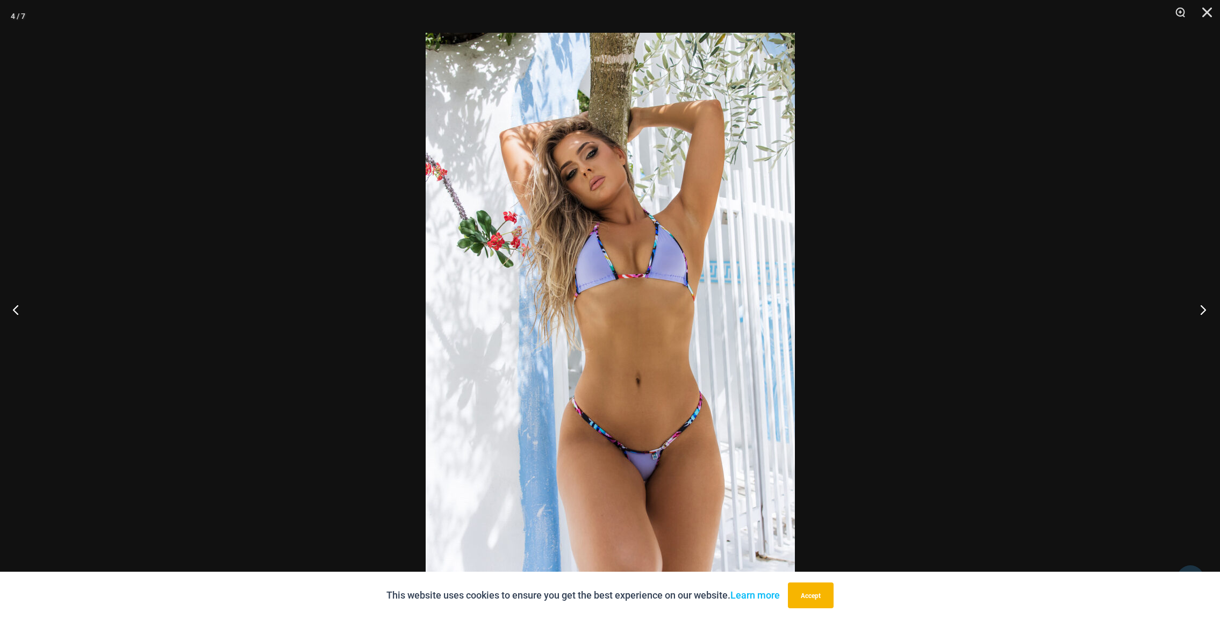
click at [1200, 307] on button "Next" at bounding box center [1199, 310] width 40 height 54
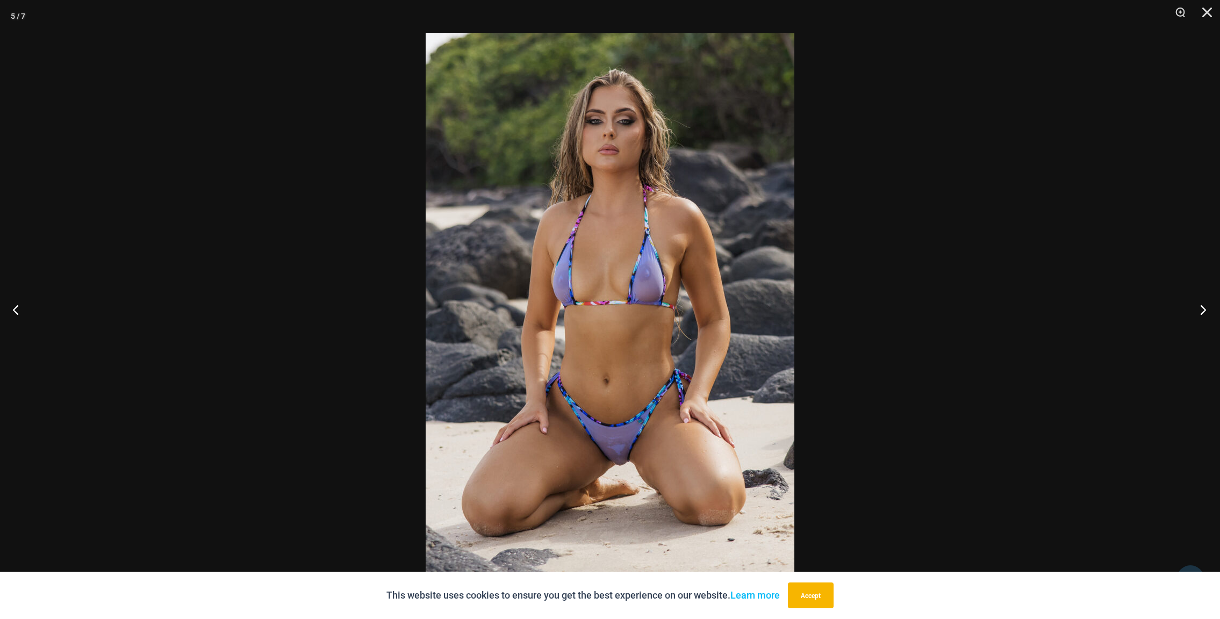
click at [1200, 307] on button "Next" at bounding box center [1199, 310] width 40 height 54
